Goal: Information Seeking & Learning: Learn about a topic

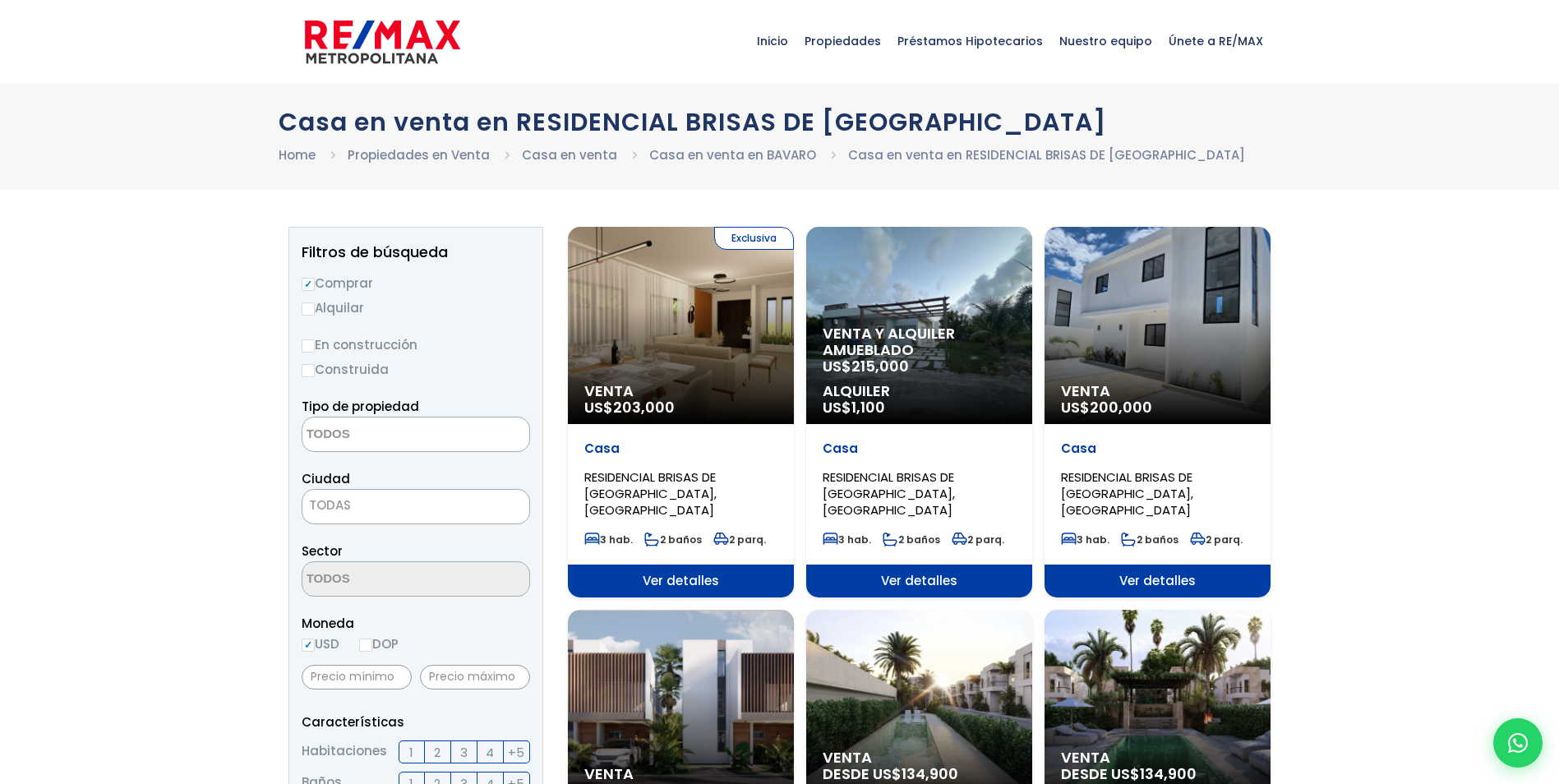
select select
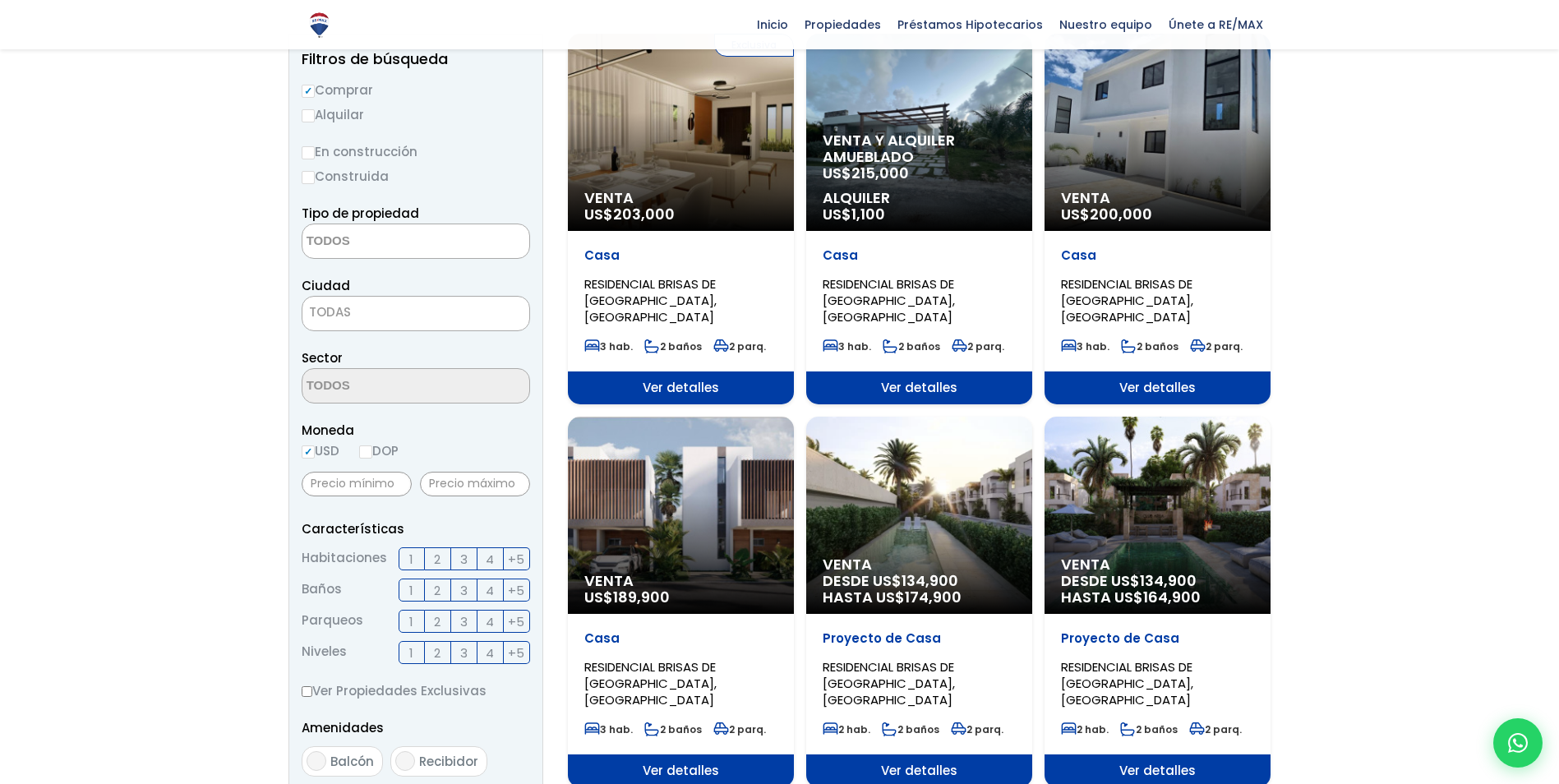
scroll to position [164, 0]
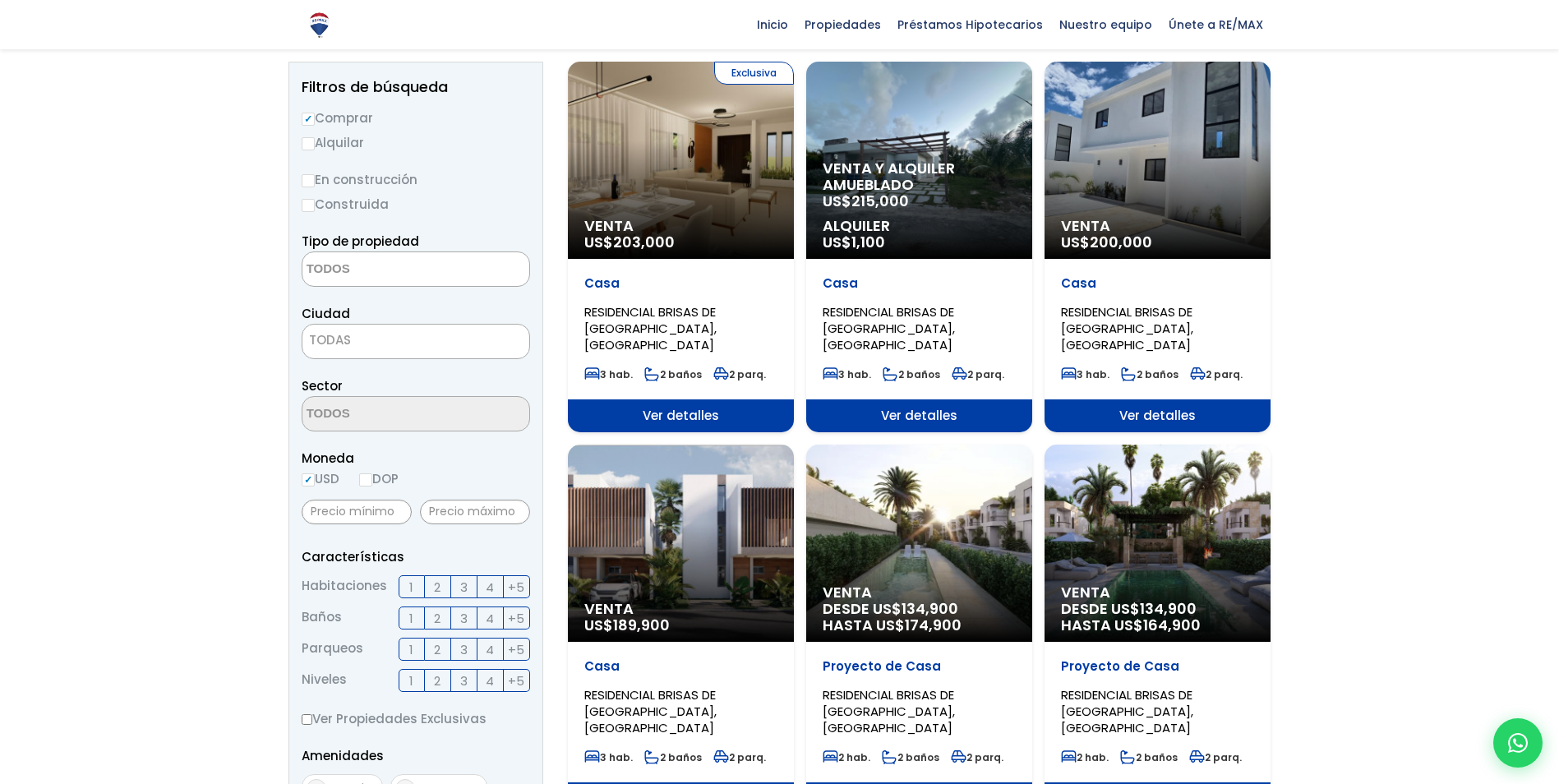
click at [685, 517] on div "Venta US$ 189,900" at bounding box center [681, 543] width 226 height 198
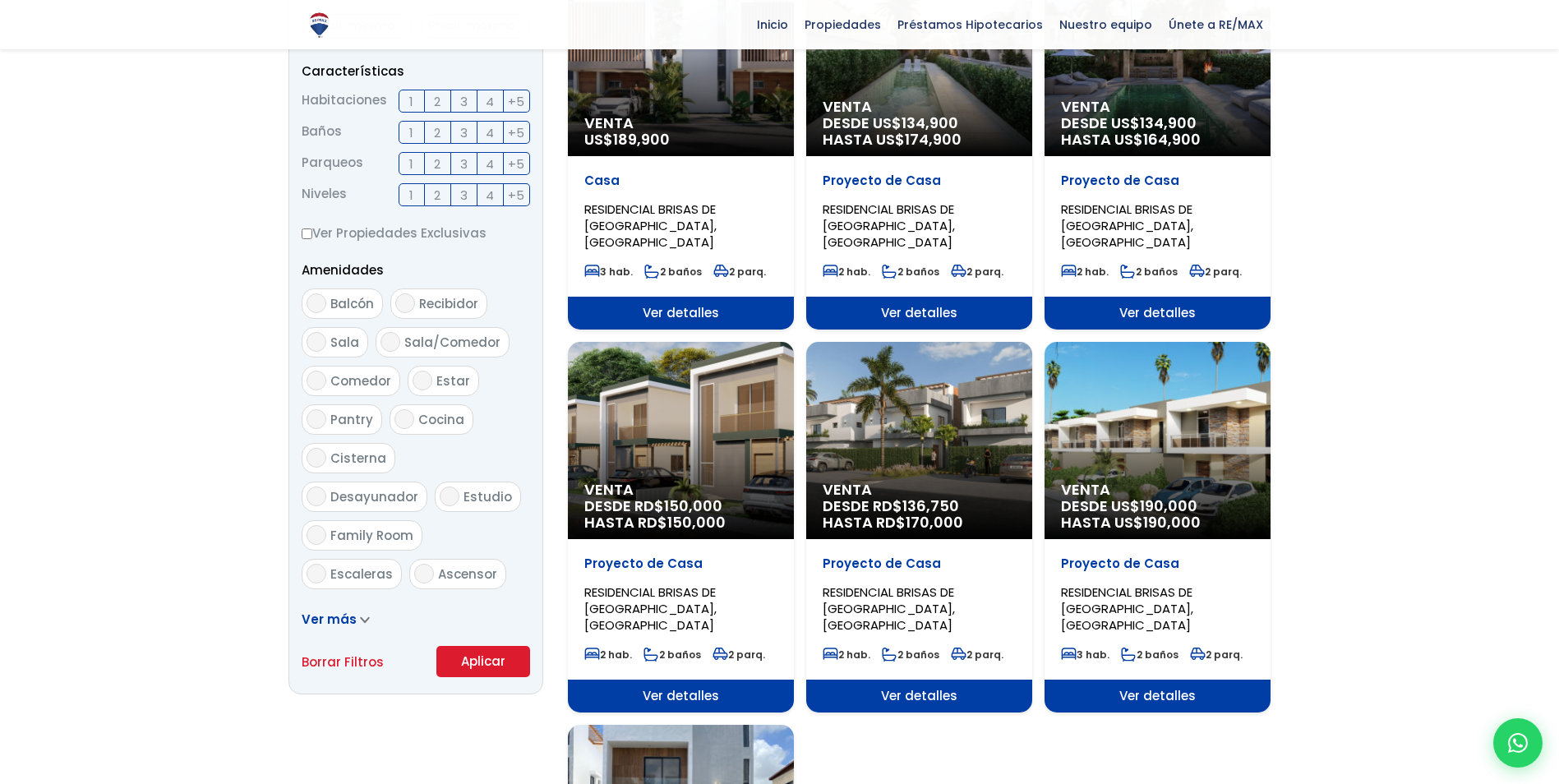
scroll to position [657, 0]
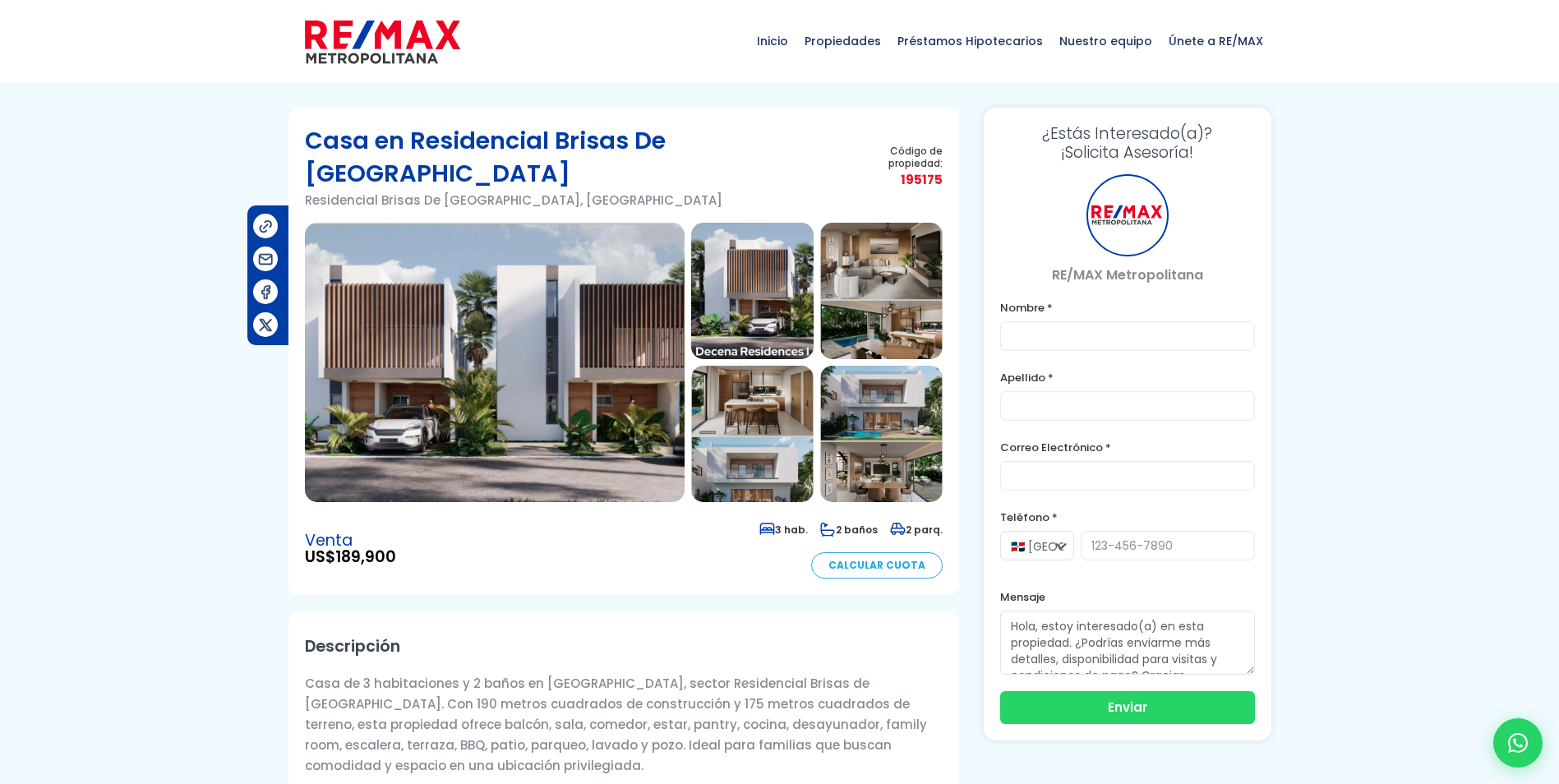
type input "Rossana"
type input "Llentillin"
type input "[EMAIL_ADDRESS][DOMAIN_NAME]"
type input "2038984079"
click at [473, 303] on img at bounding box center [494, 362] width 380 height 279
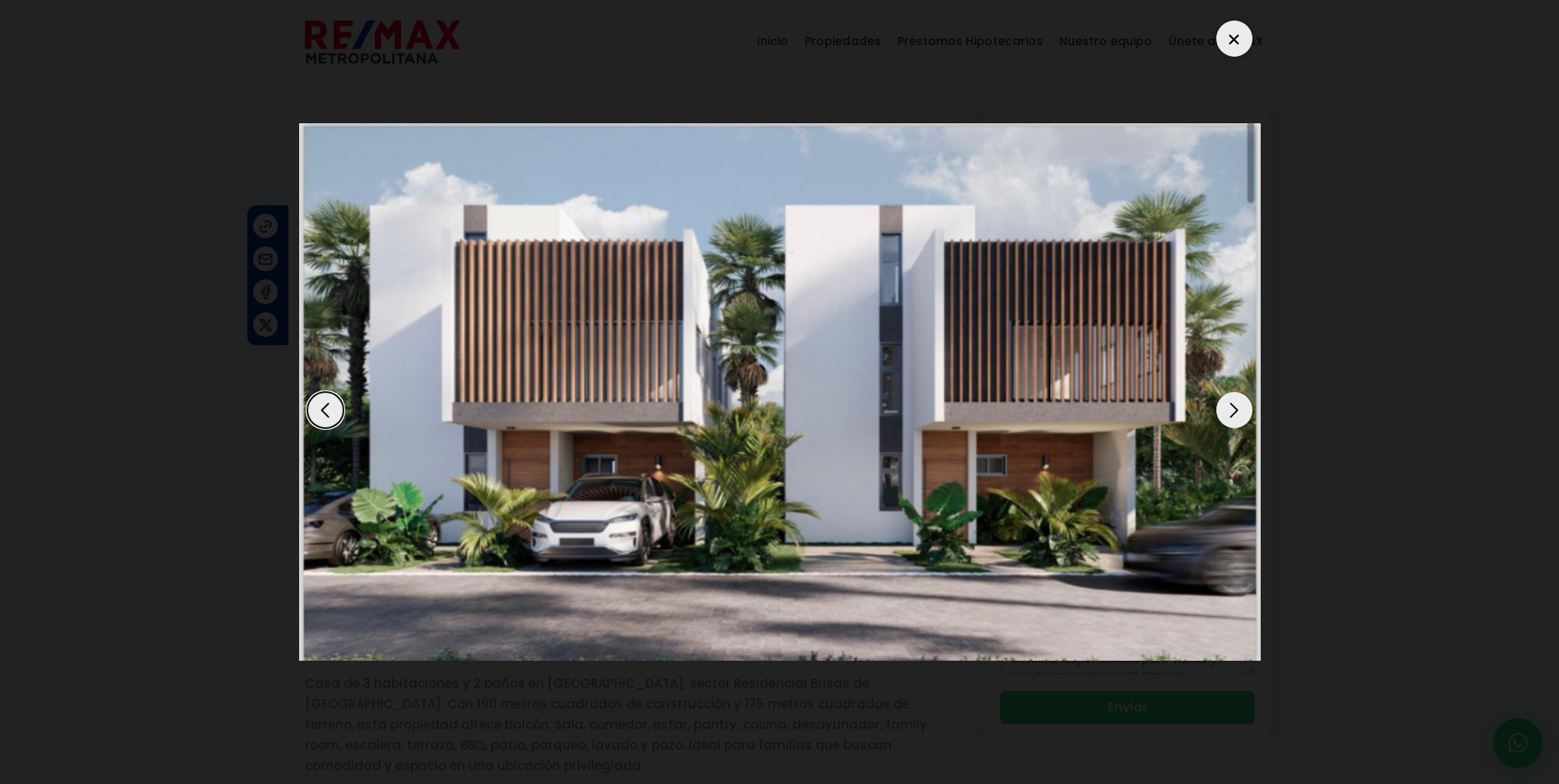
click at [1236, 404] on div "Next slide" at bounding box center [1235, 410] width 36 height 36
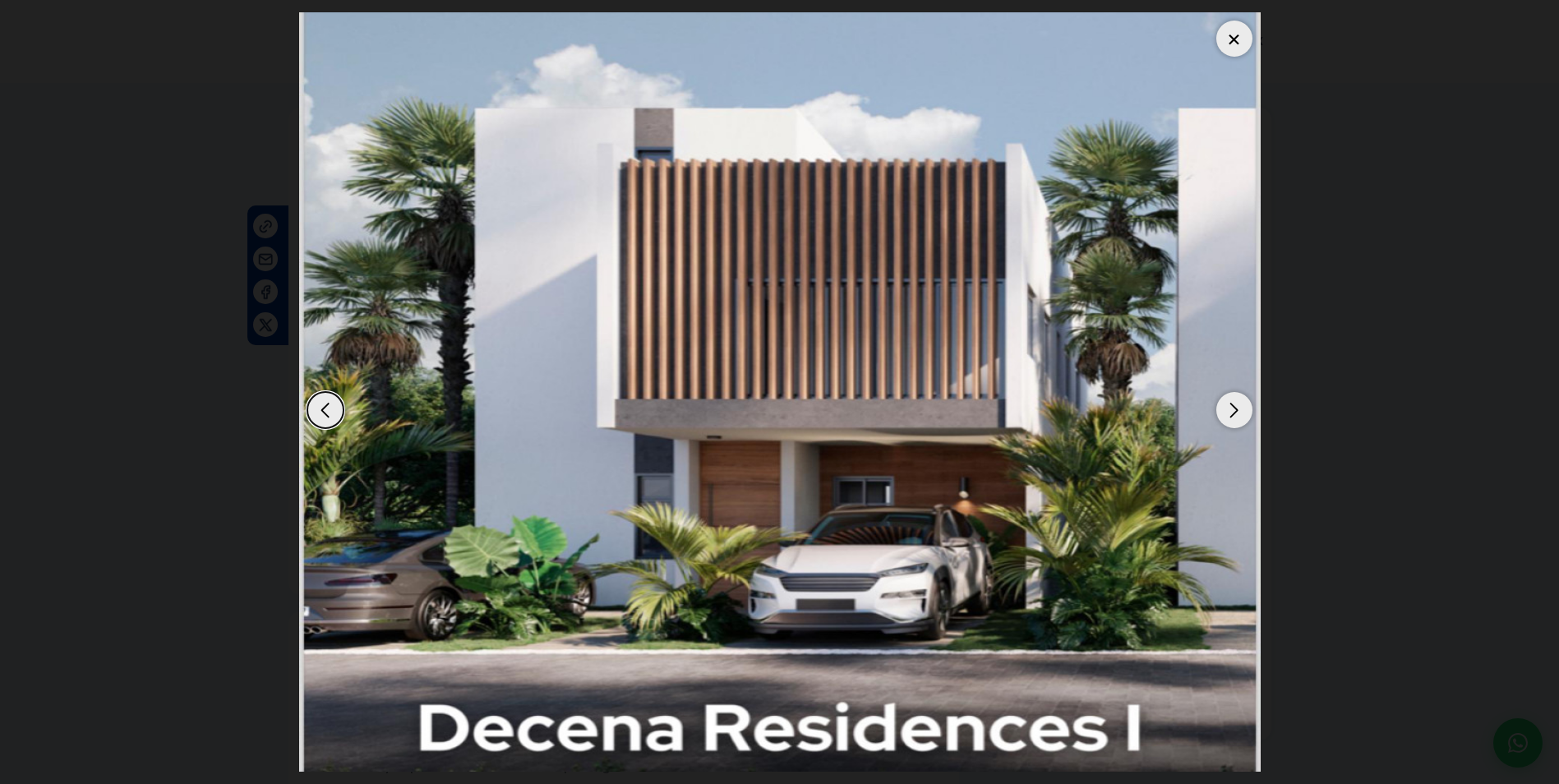
click at [1235, 414] on div "Next slide" at bounding box center [1235, 410] width 36 height 36
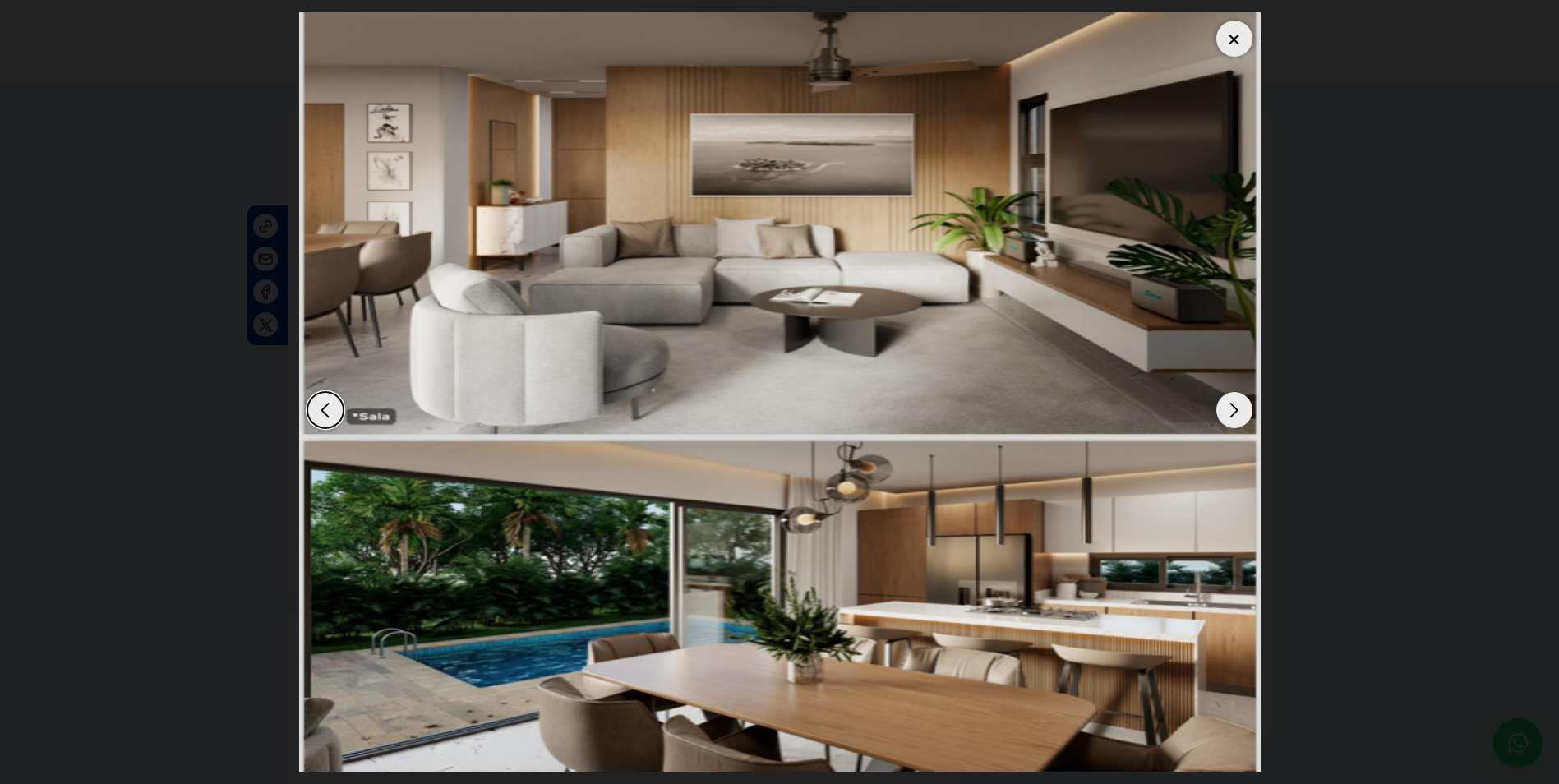
click at [1235, 414] on div "Next slide" at bounding box center [1235, 410] width 36 height 36
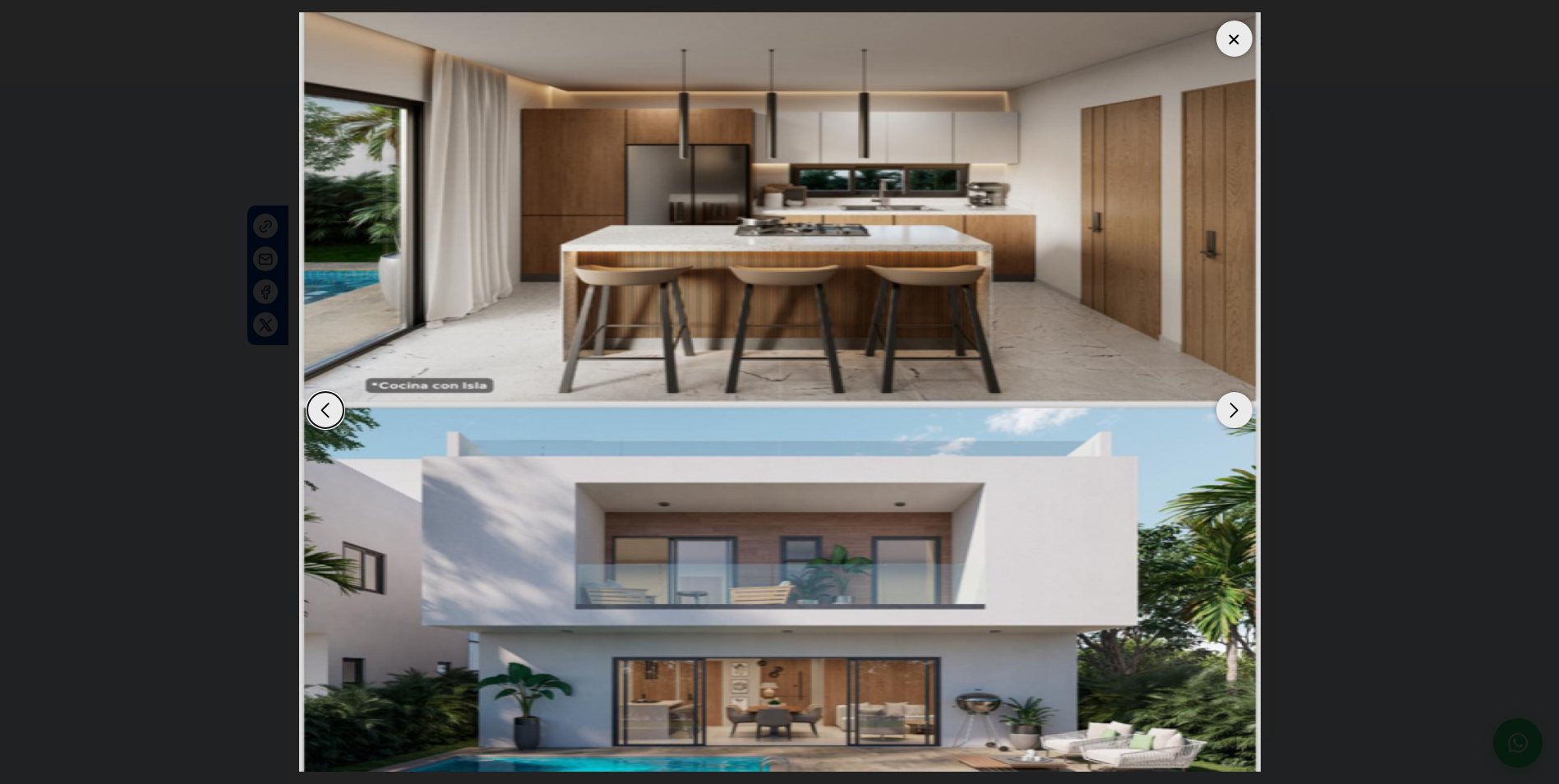
click at [317, 403] on div "Previous slide" at bounding box center [325, 410] width 36 height 36
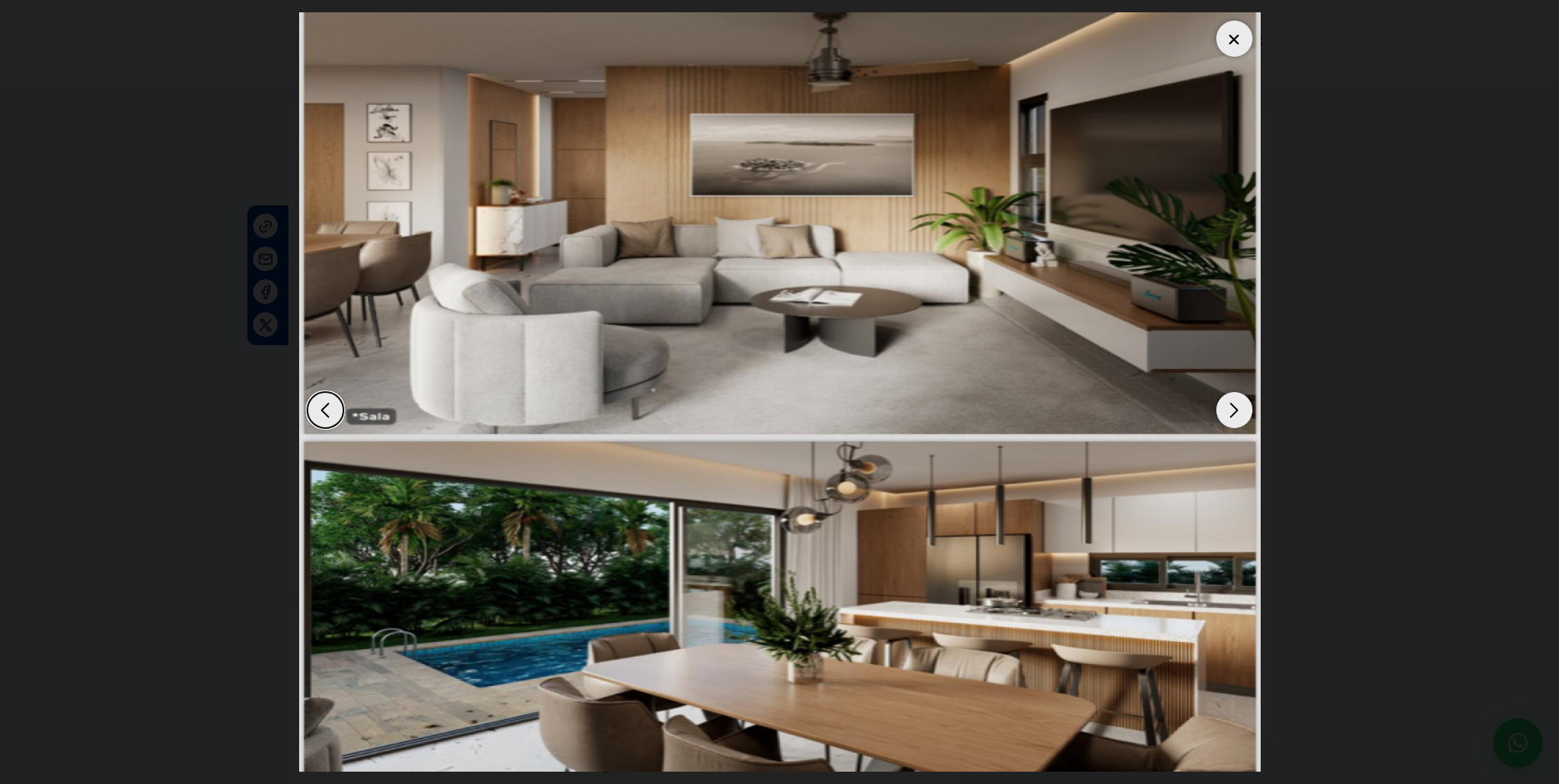
click at [1232, 413] on div "Next slide" at bounding box center [1235, 410] width 36 height 36
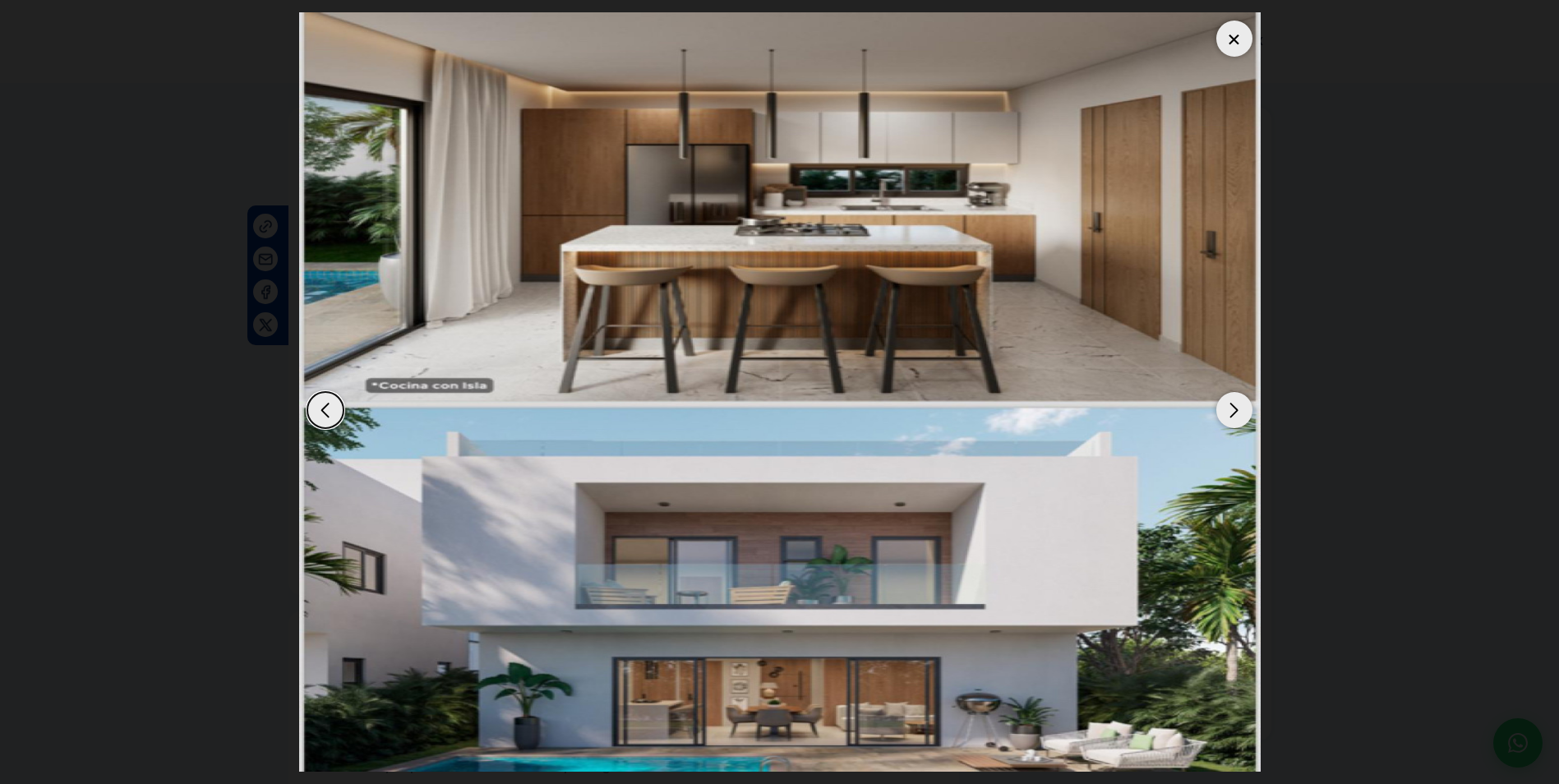
click at [1232, 413] on div "Next slide" at bounding box center [1235, 410] width 36 height 36
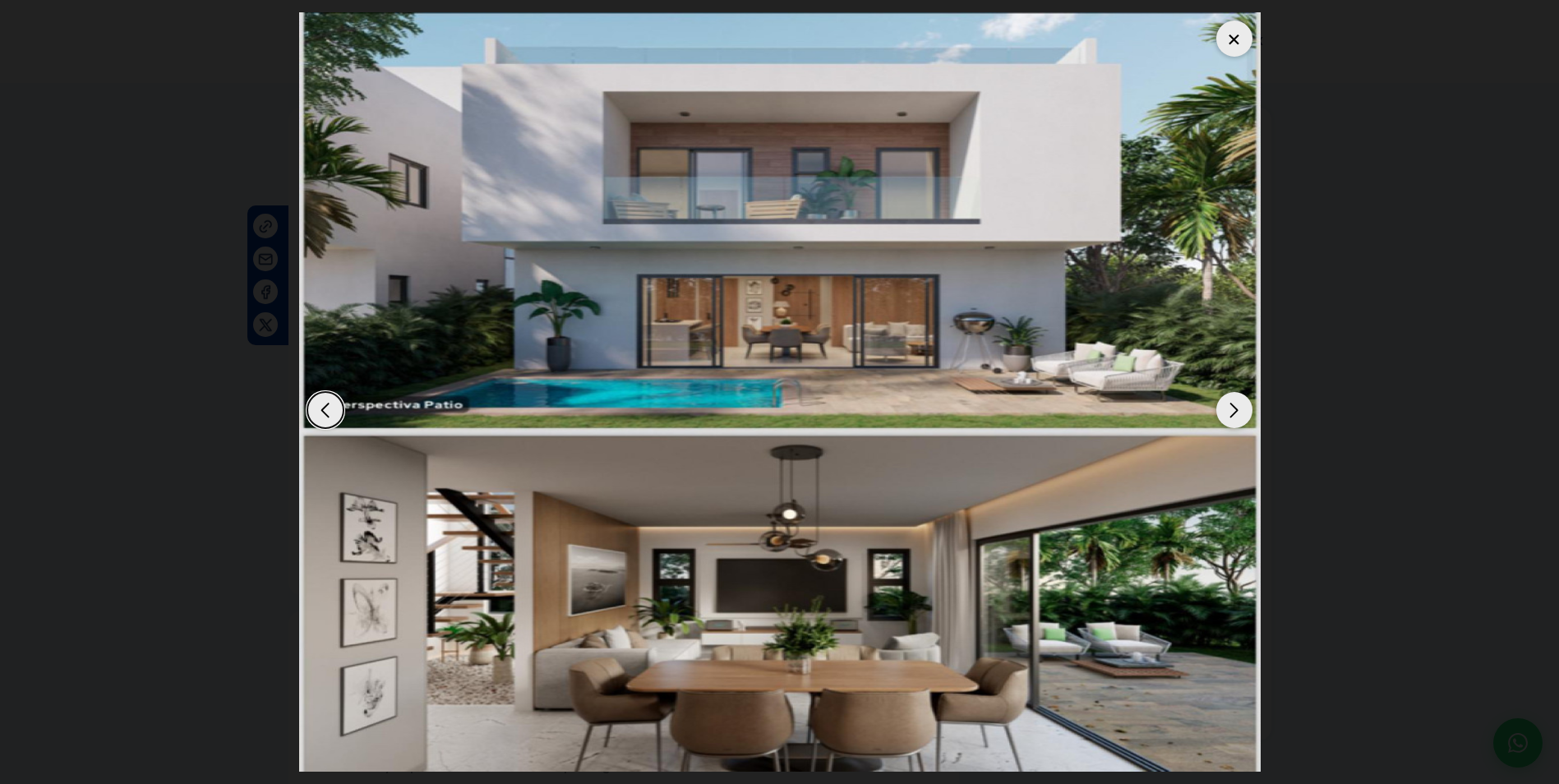
click at [1232, 413] on div "Next slide" at bounding box center [1235, 410] width 36 height 36
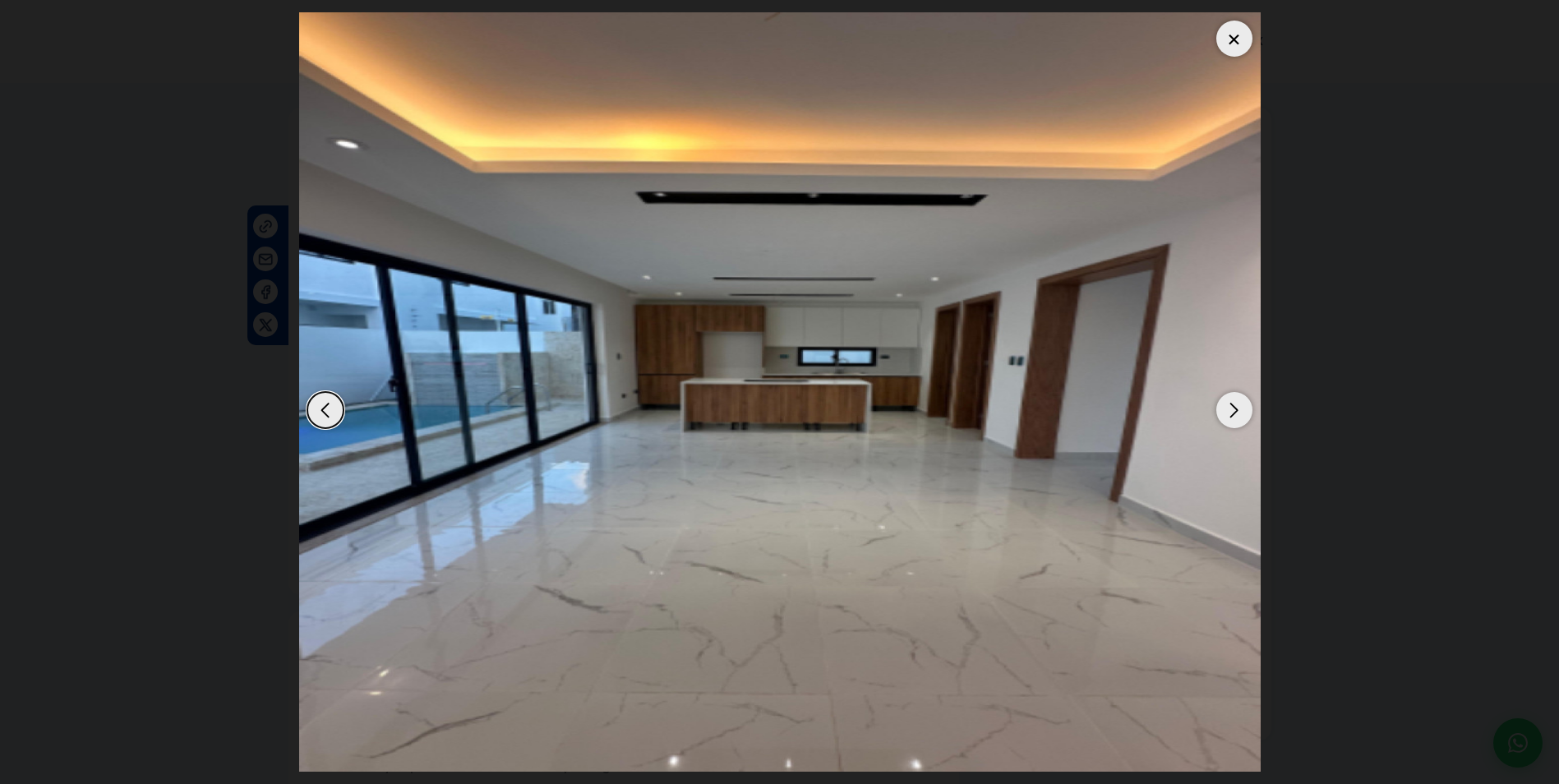
click at [1232, 413] on div "Next slide" at bounding box center [1235, 410] width 36 height 36
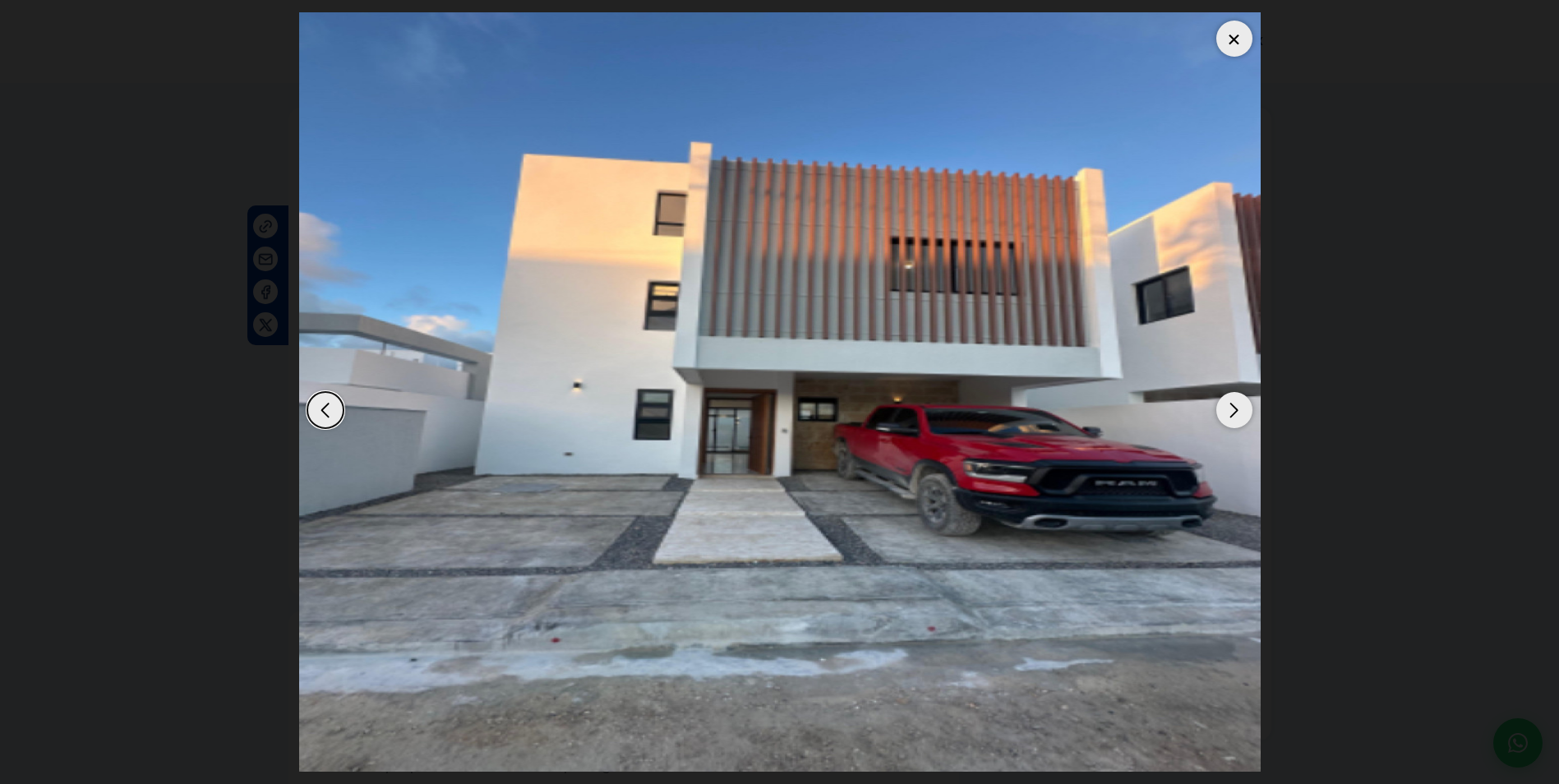
click at [1232, 413] on div "Next slide" at bounding box center [1235, 410] width 36 height 36
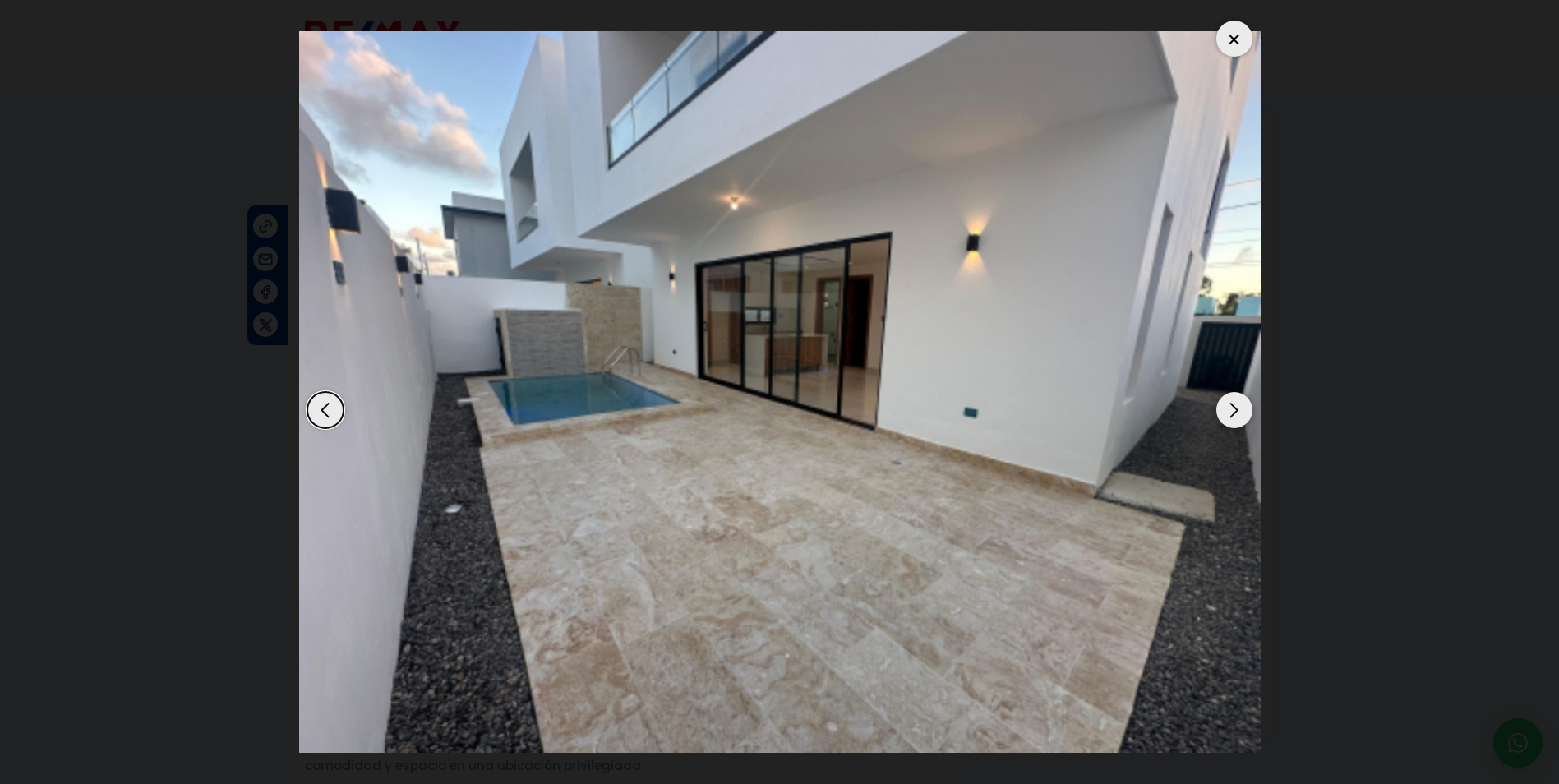
click at [1232, 413] on div "Next slide" at bounding box center [1235, 410] width 36 height 36
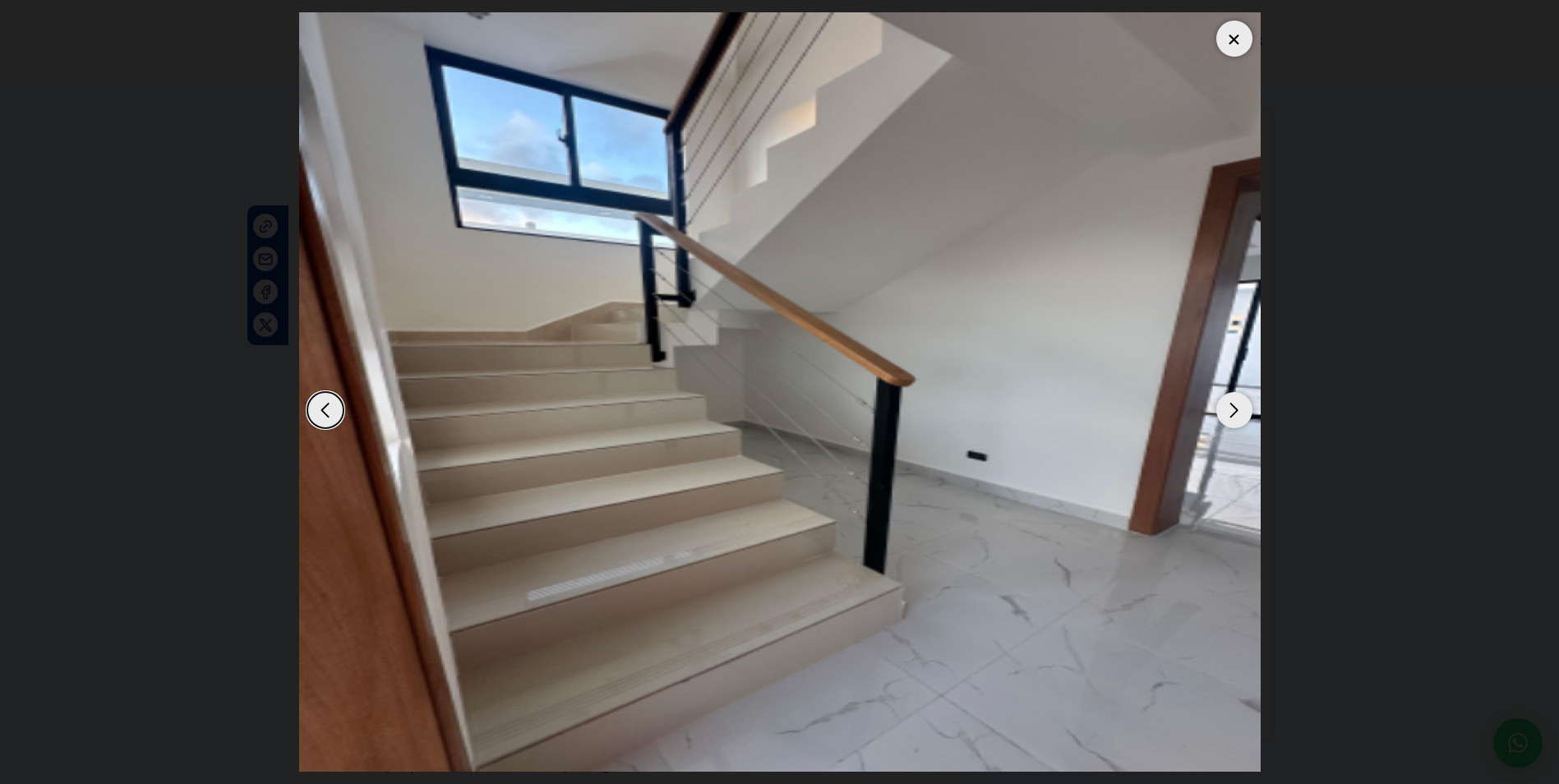
click at [1232, 413] on div "Next slide" at bounding box center [1235, 410] width 36 height 36
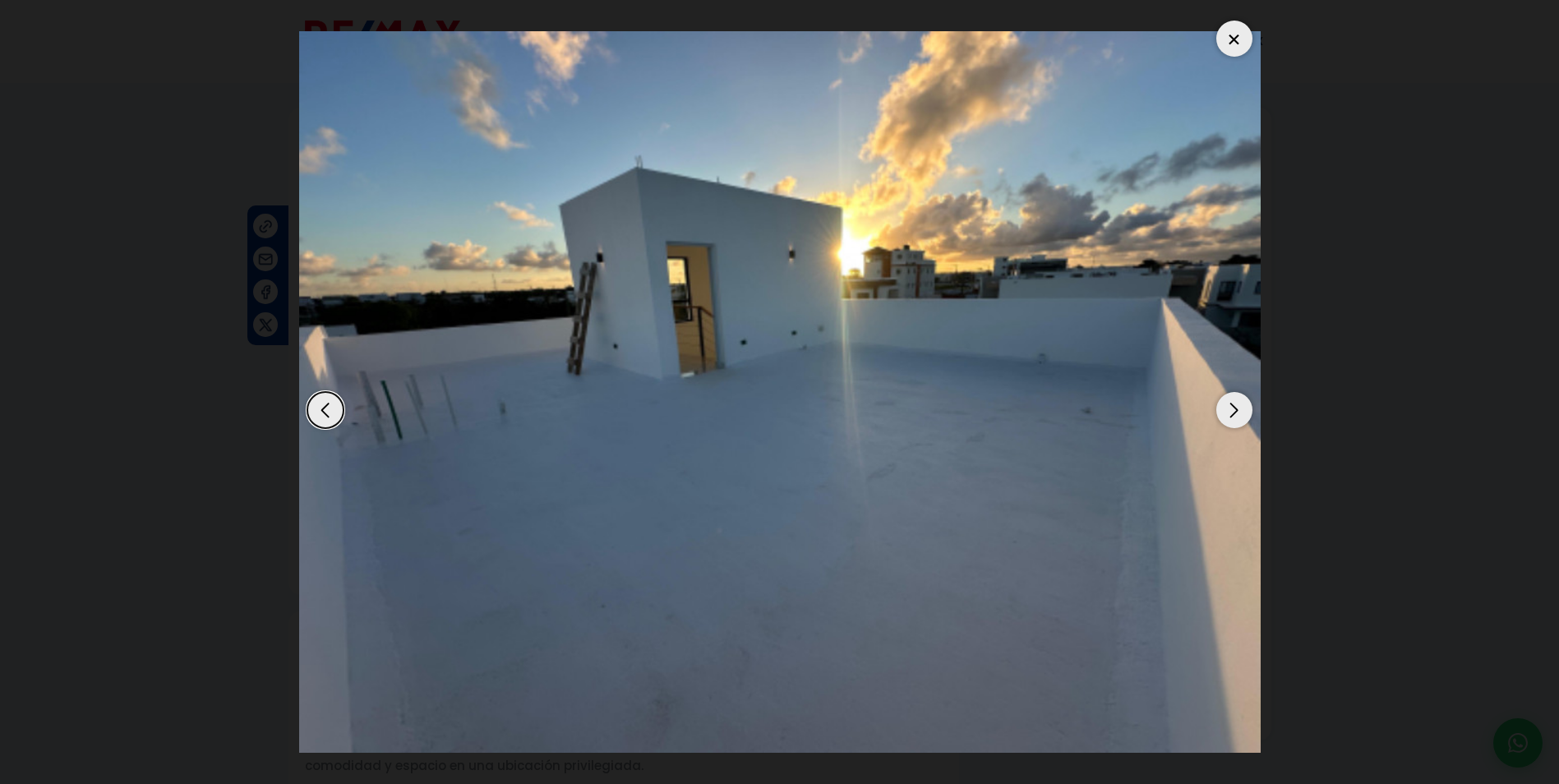
click at [1232, 413] on div "Next slide" at bounding box center [1235, 410] width 36 height 36
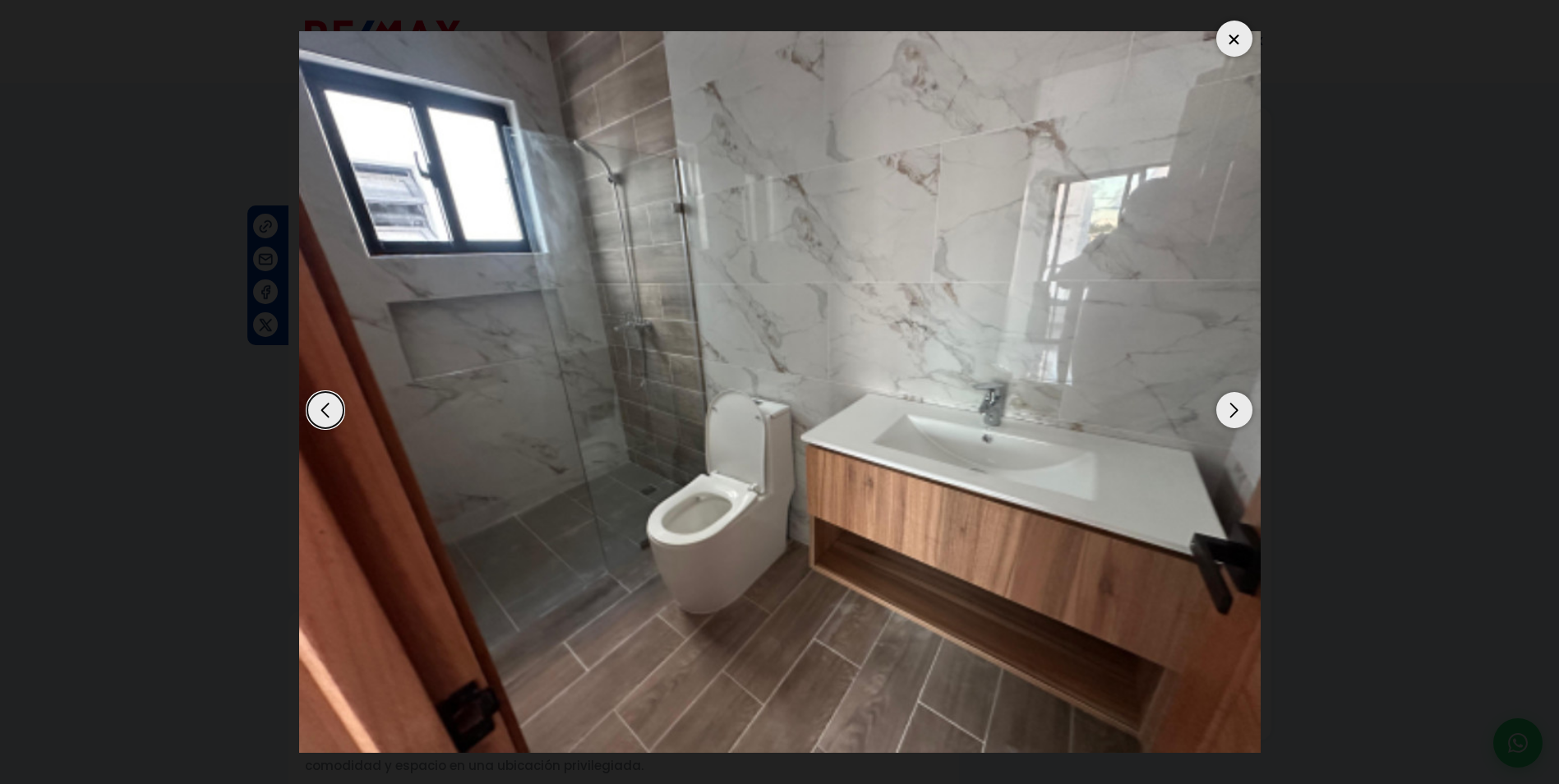
click at [1232, 413] on div "Next slide" at bounding box center [1235, 410] width 36 height 36
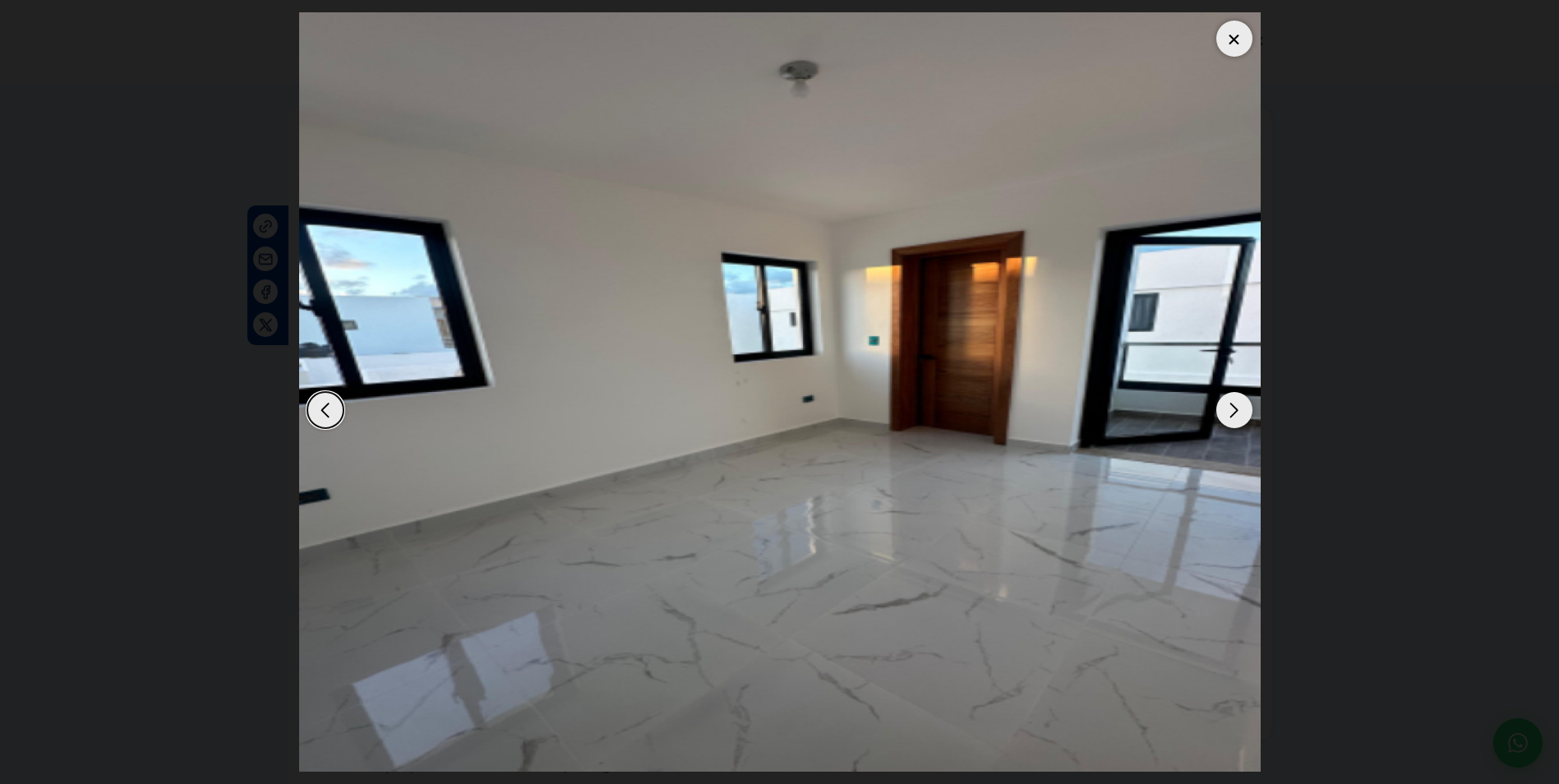
click at [1232, 413] on div "Next slide" at bounding box center [1235, 410] width 36 height 36
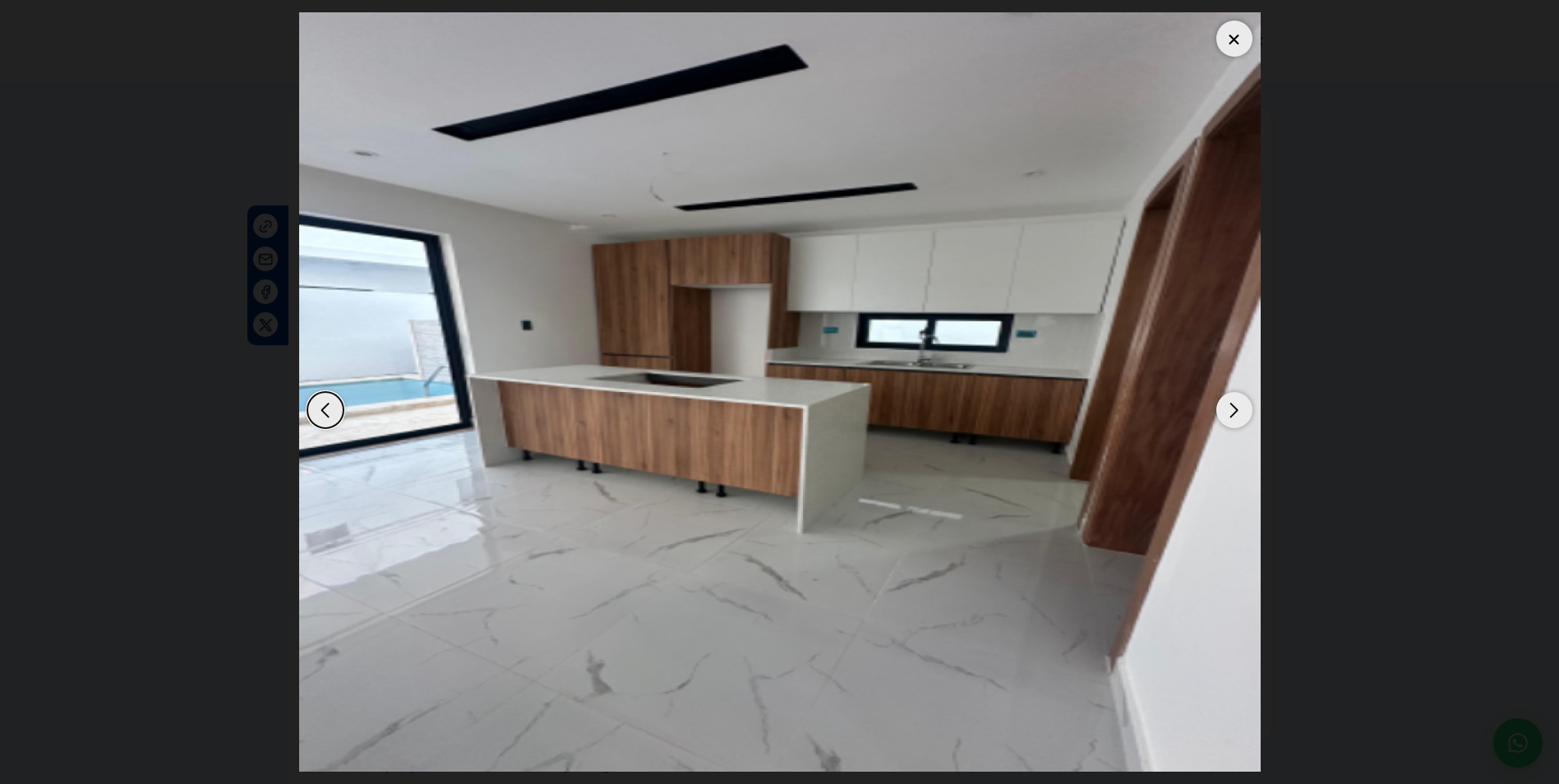
click at [1232, 413] on div "Next slide" at bounding box center [1235, 410] width 36 height 36
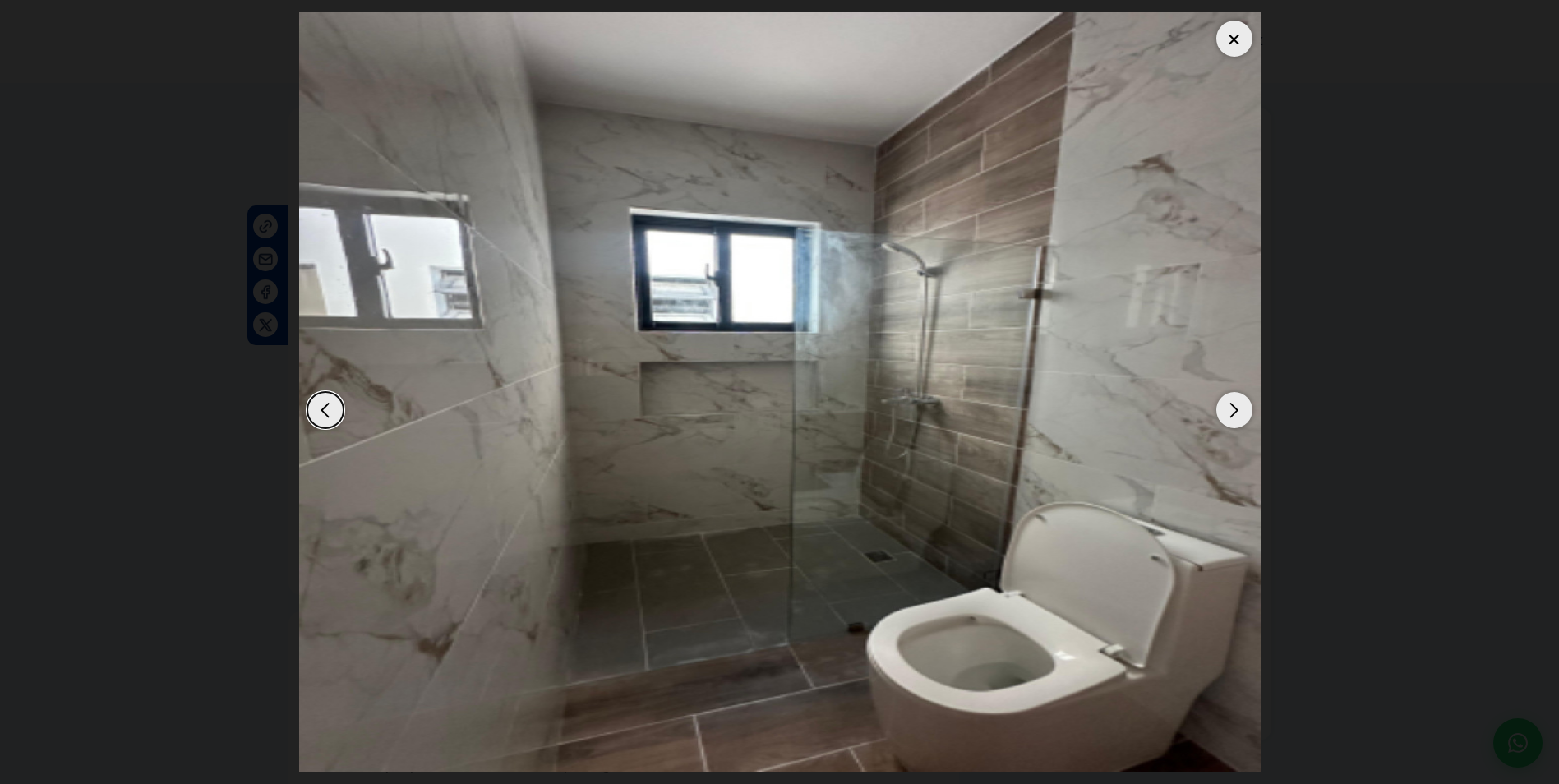
click at [1232, 413] on div "Next slide" at bounding box center [1235, 410] width 36 height 36
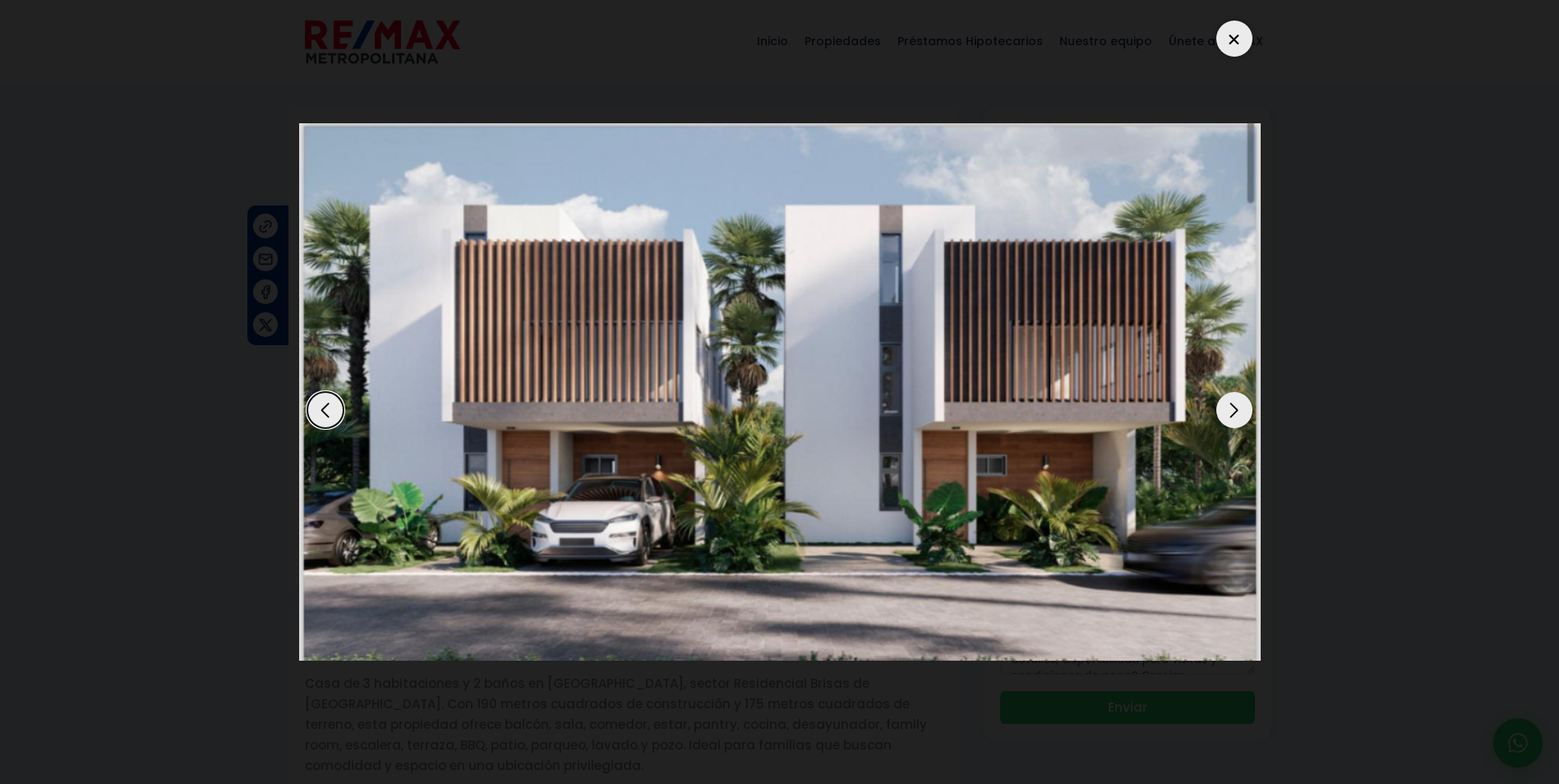
click at [1241, 42] on div at bounding box center [1235, 39] width 36 height 36
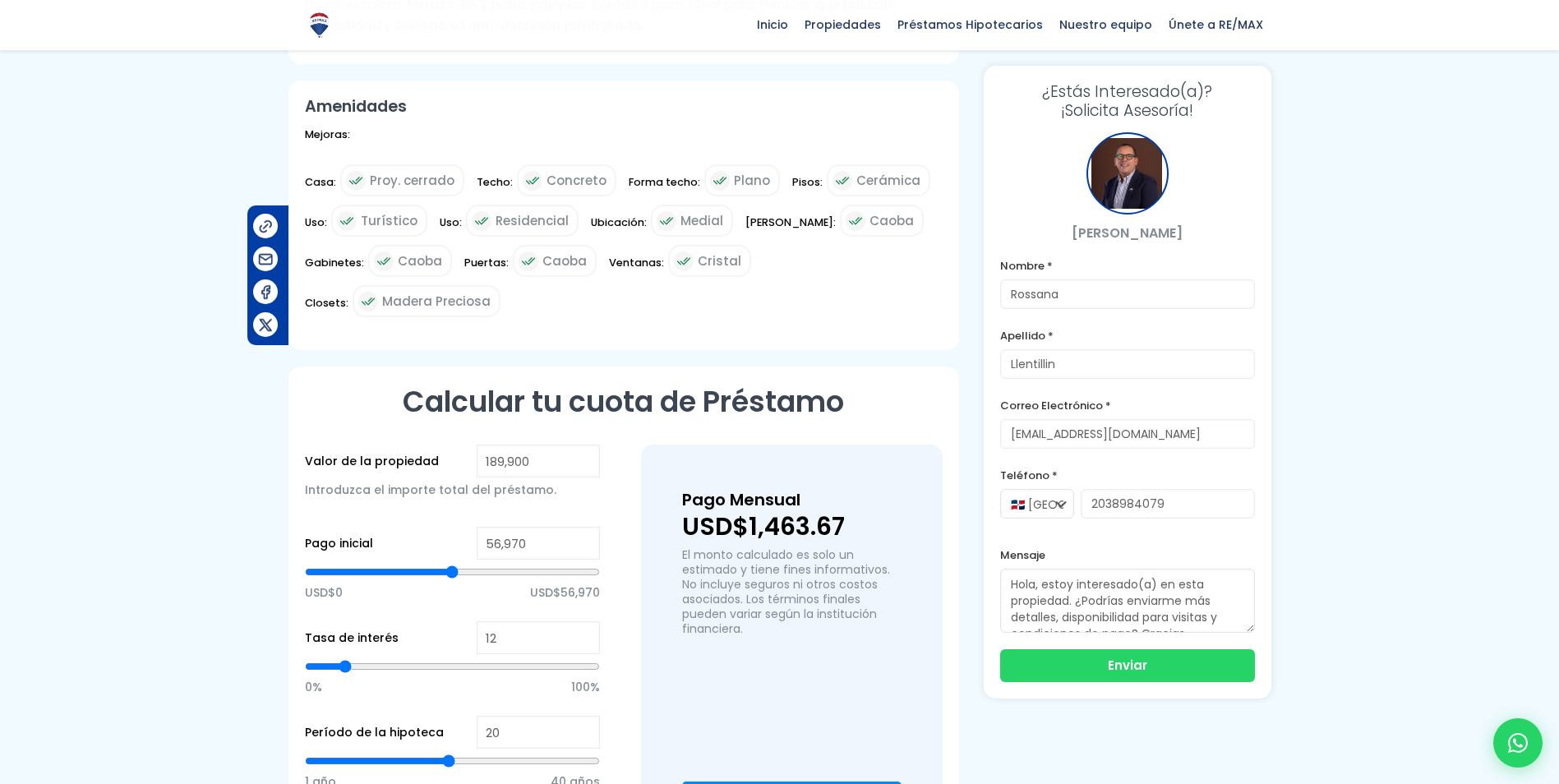
scroll to position [822, 0]
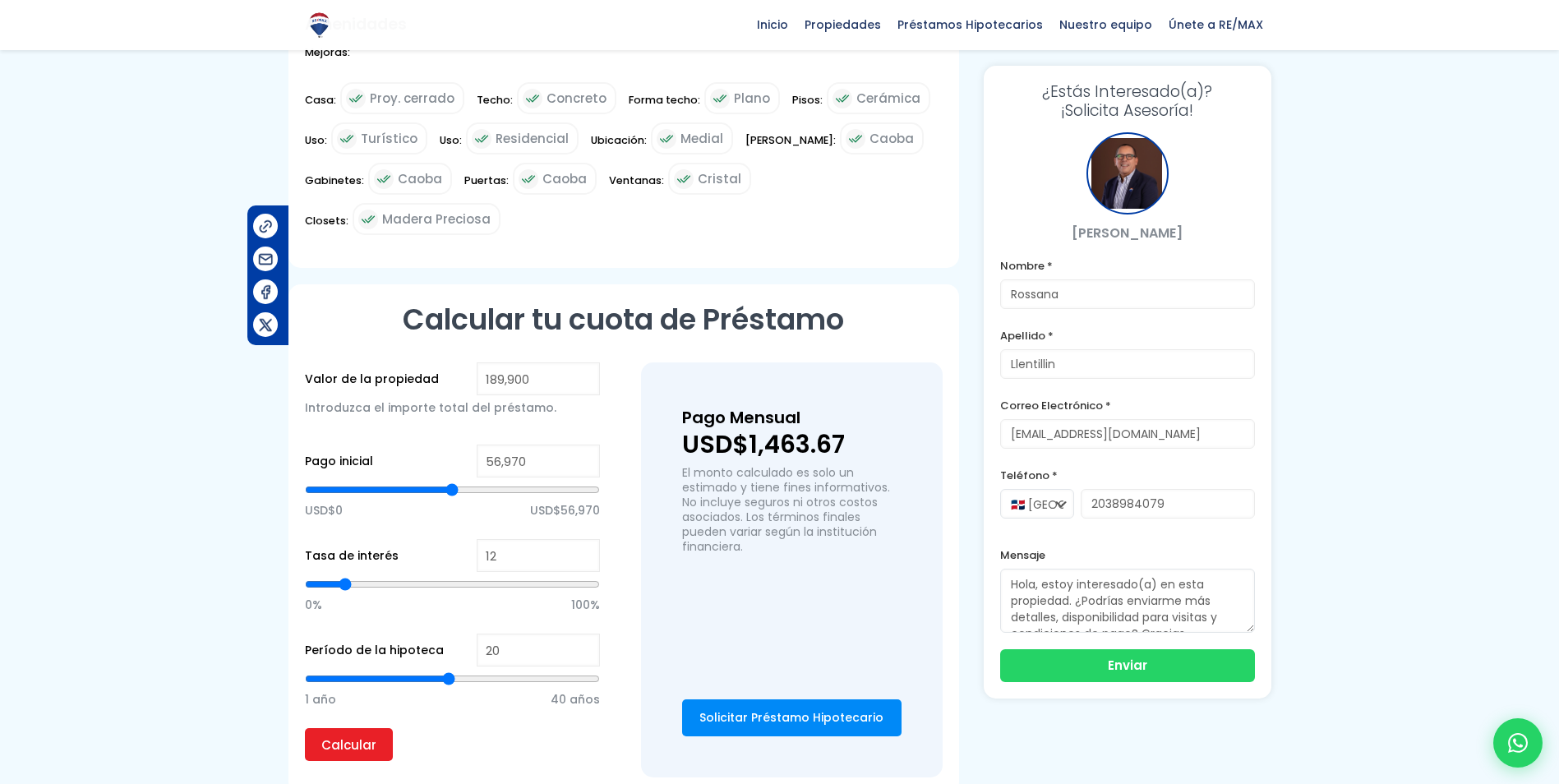
type input "19"
type input "18"
type input "17"
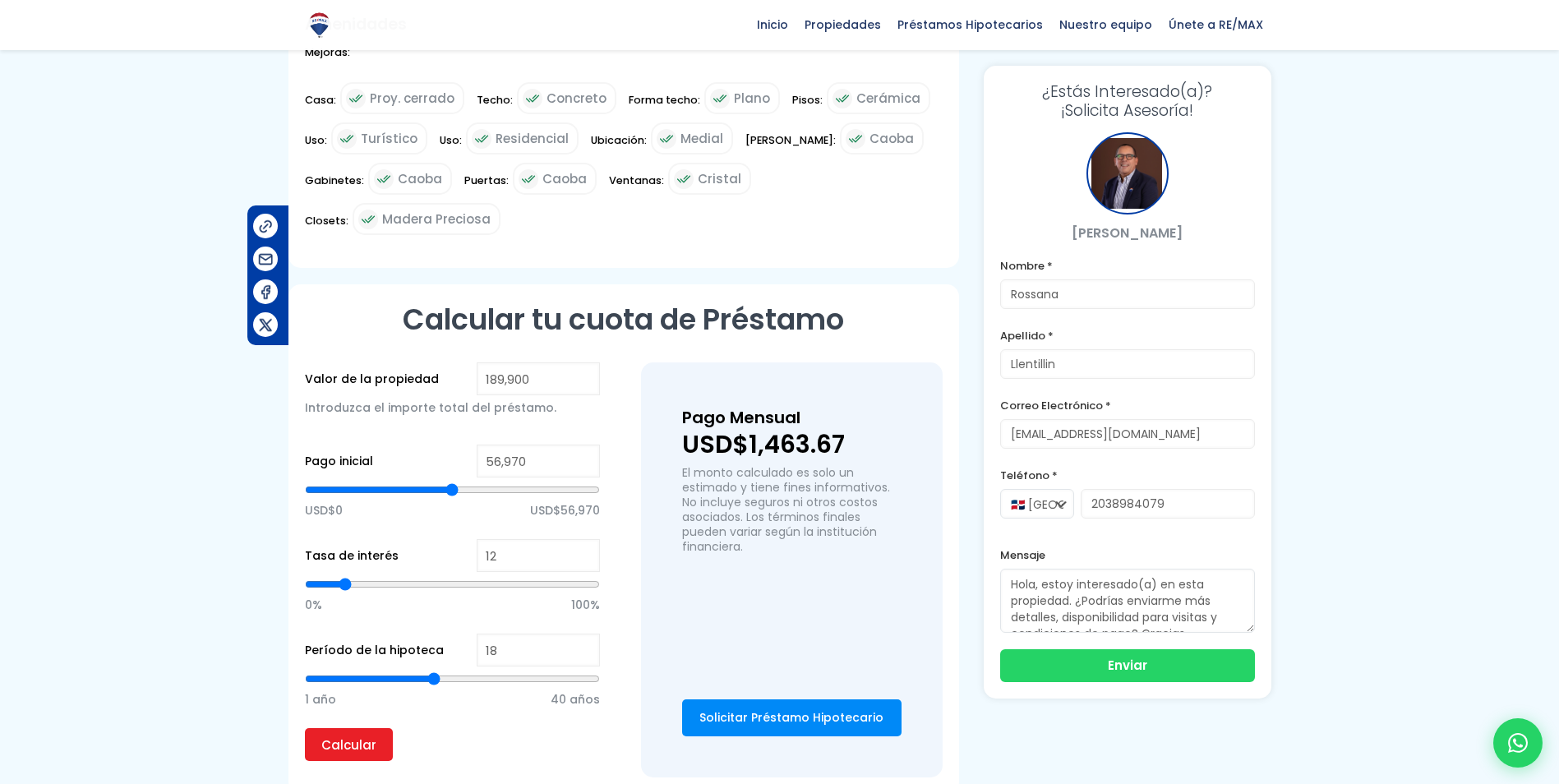
type input "17"
type input "16"
type input "15"
drag, startPoint x: 448, startPoint y: 625, endPoint x: 419, endPoint y: 637, distance: 31.4
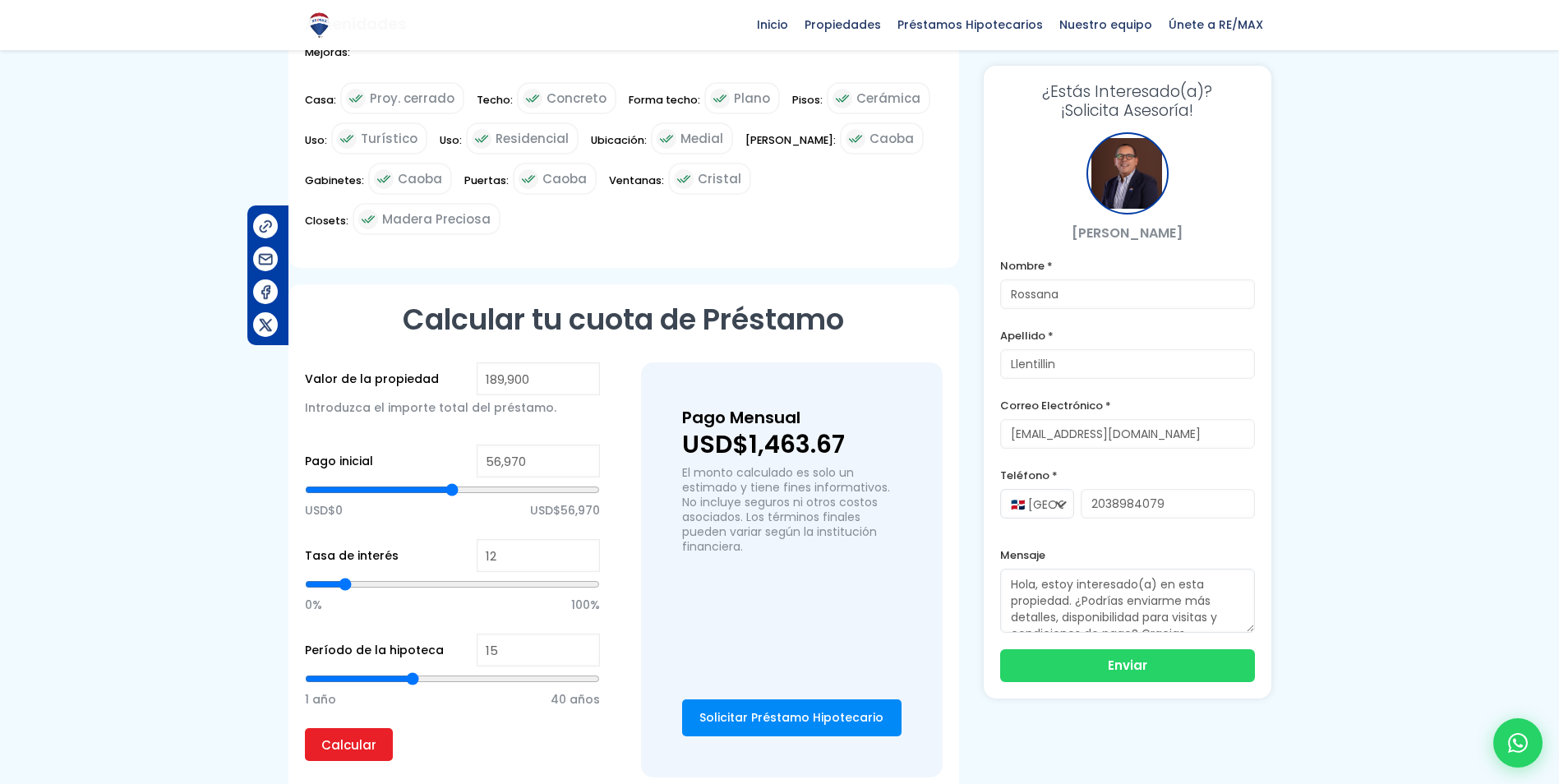
type input "15"
click at [416, 670] on input "range" at bounding box center [452, 678] width 295 height 16
click at [352, 727] on input "Calcular" at bounding box center [349, 744] width 88 height 33
type input "14"
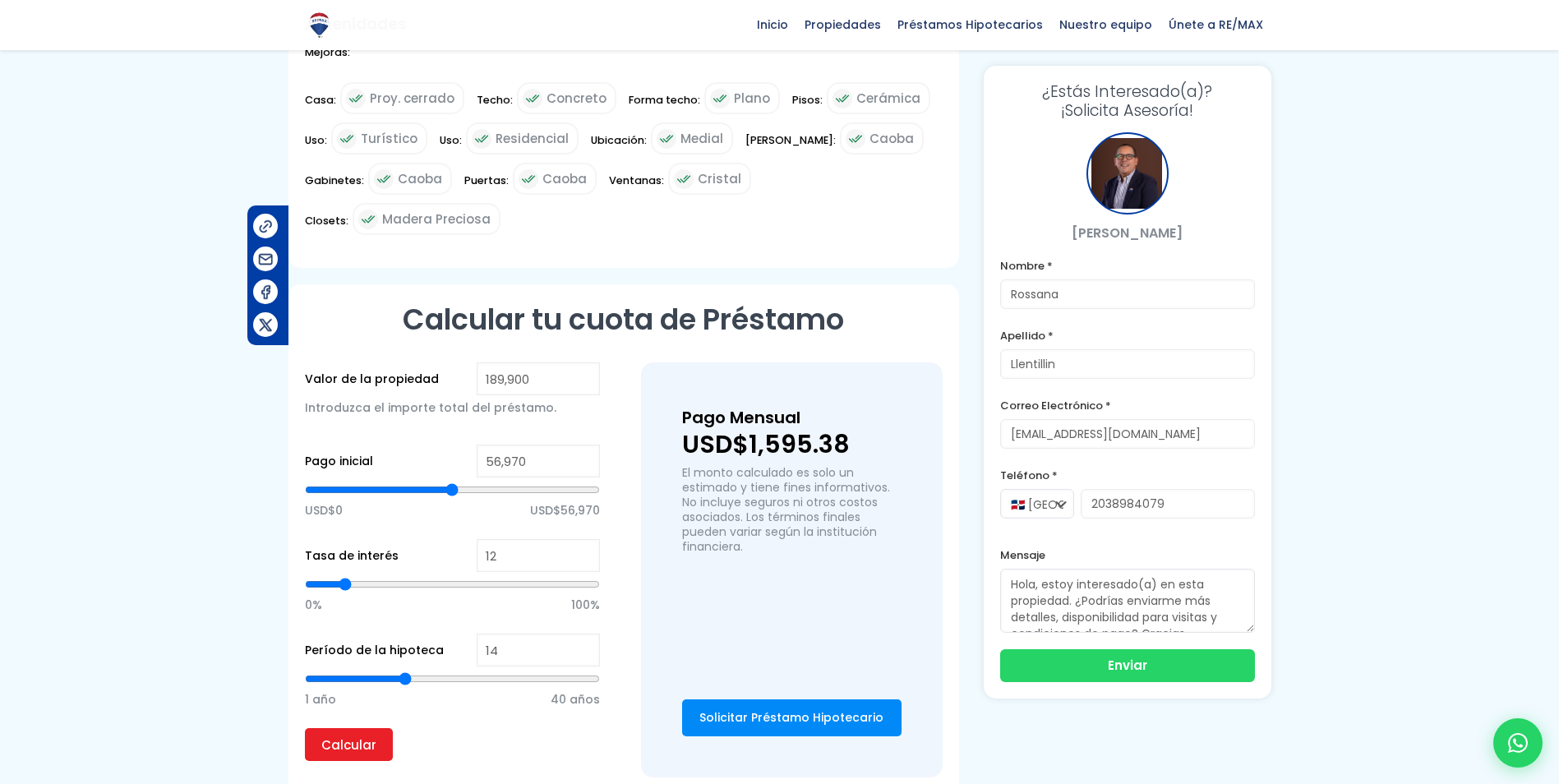
type input "13"
type input "12"
type input "11"
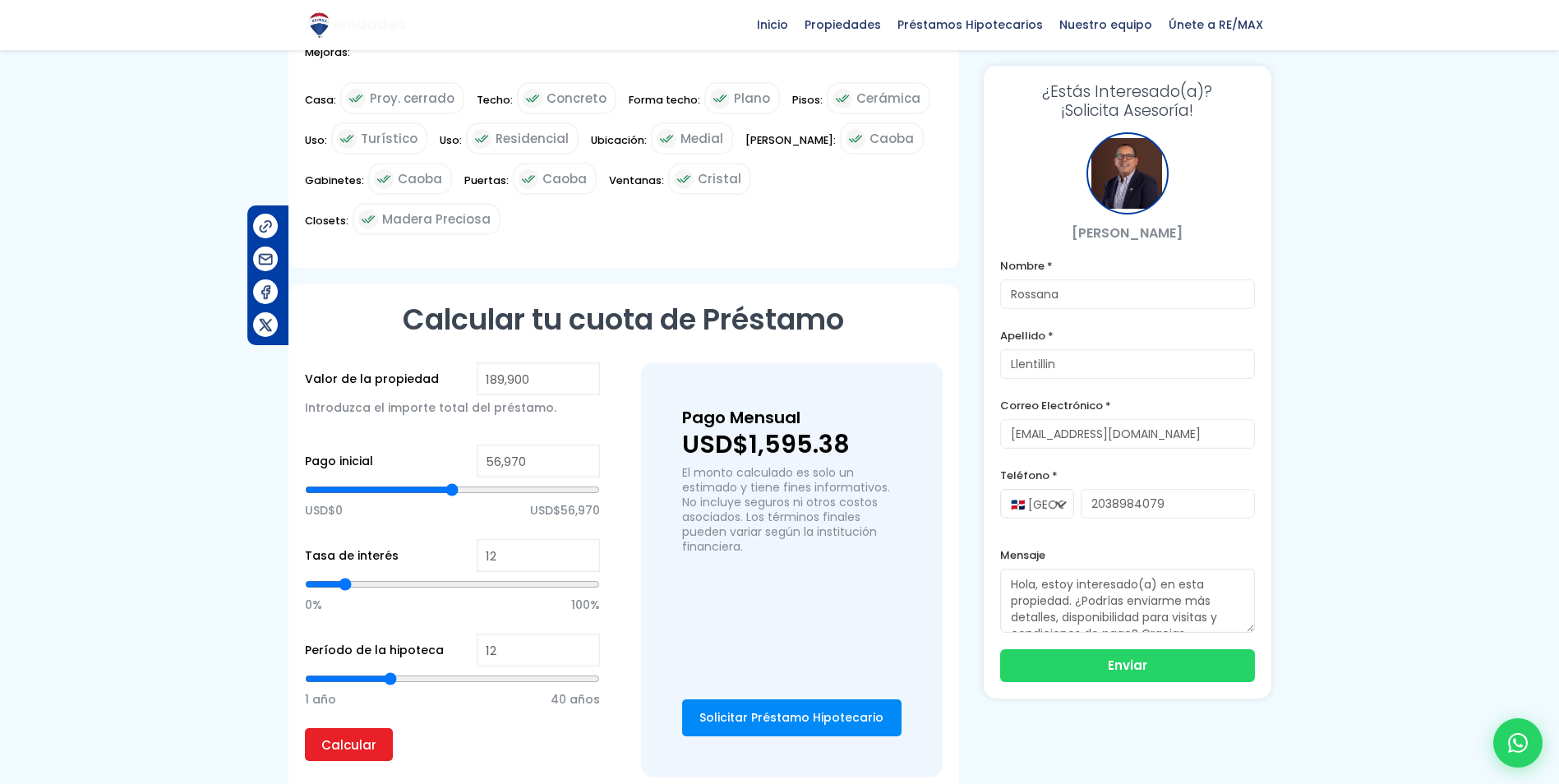
type input "11"
type input "10"
drag, startPoint x: 412, startPoint y: 625, endPoint x: 379, endPoint y: 612, distance: 35.5
type input "10"
click at [379, 670] on input "range" at bounding box center [452, 678] width 295 height 16
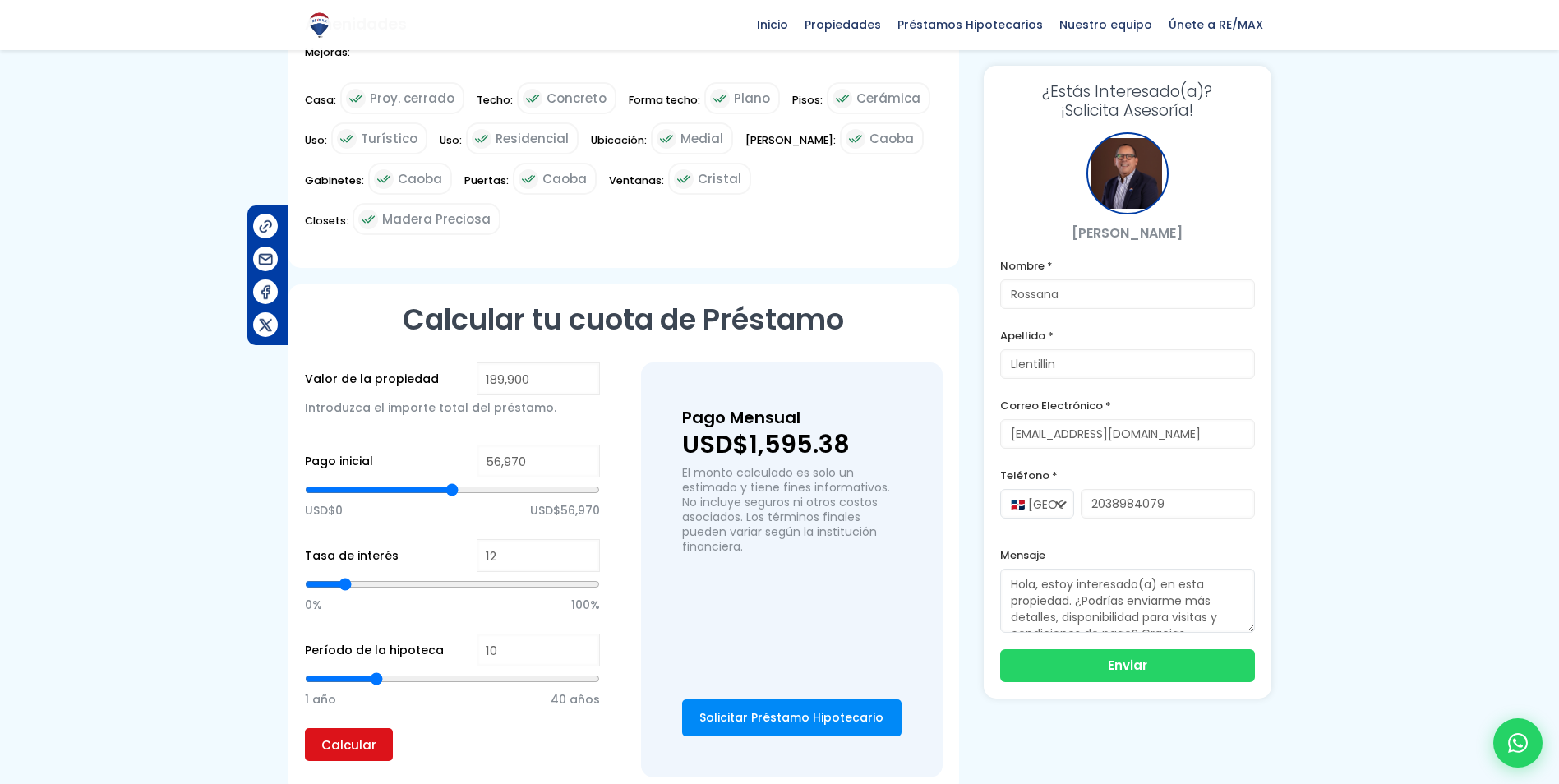
click at [353, 727] on input "Calcular" at bounding box center [349, 744] width 88 height 33
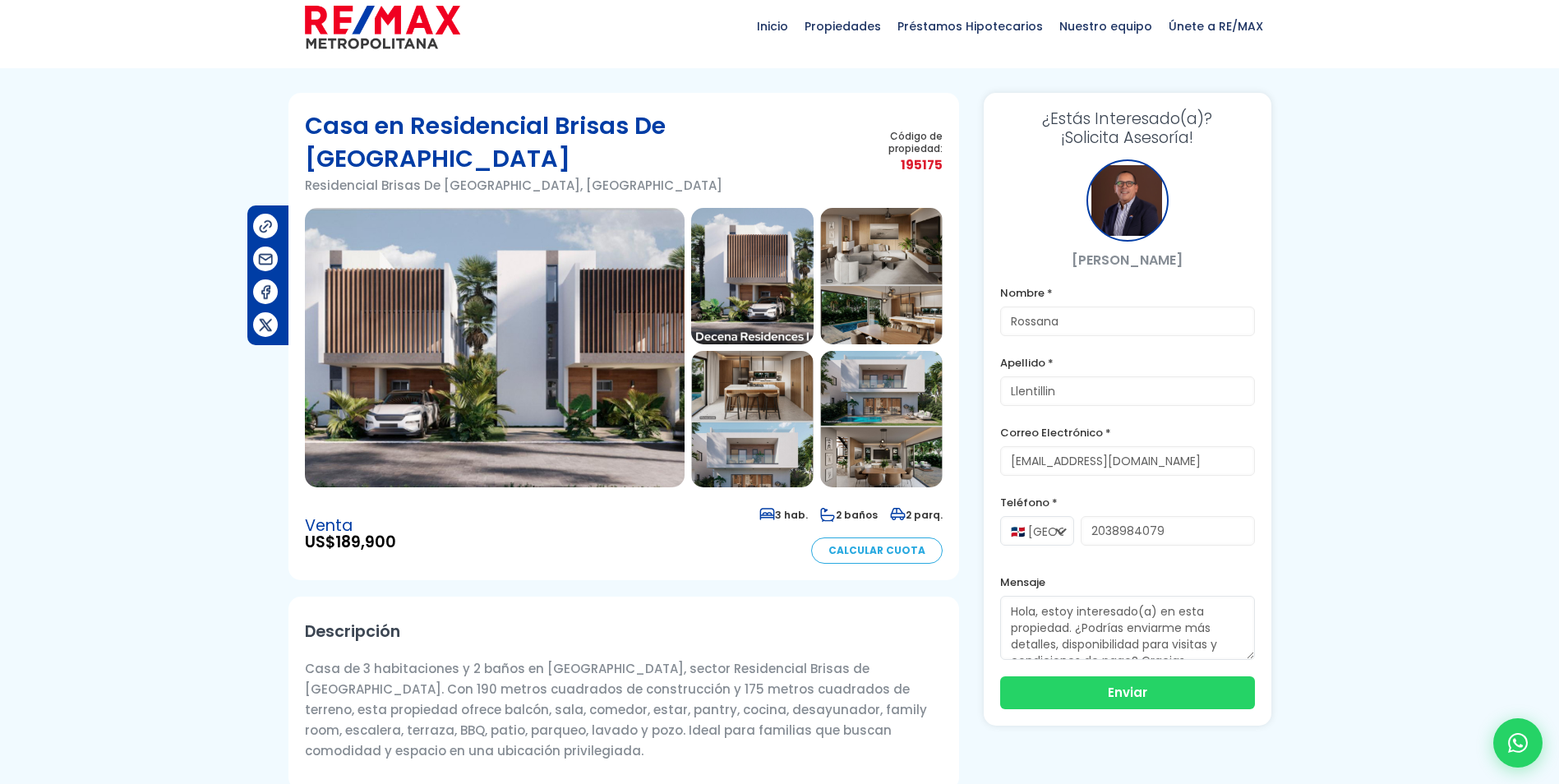
scroll to position [0, 0]
